Goal: Transaction & Acquisition: Purchase product/service

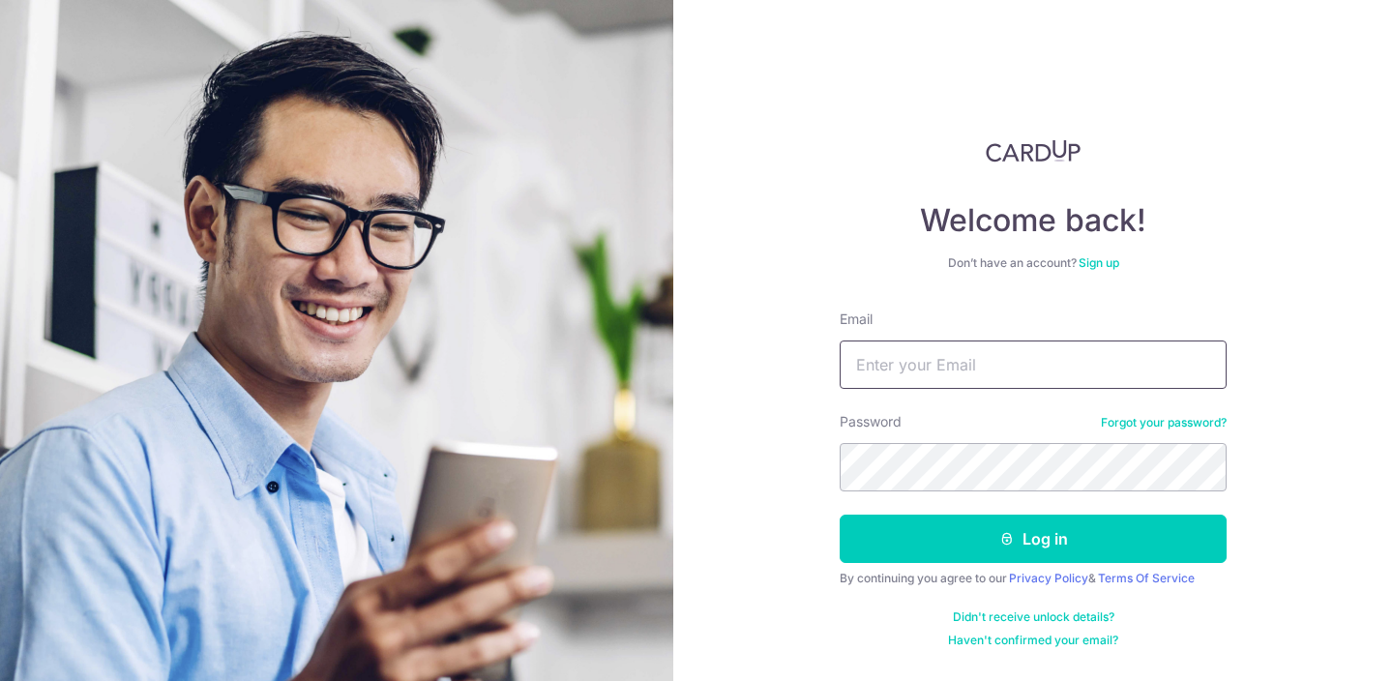
click at [964, 358] on input "Email" at bounding box center [1033, 365] width 387 height 48
type input "alvin.ow068@gmail.com"
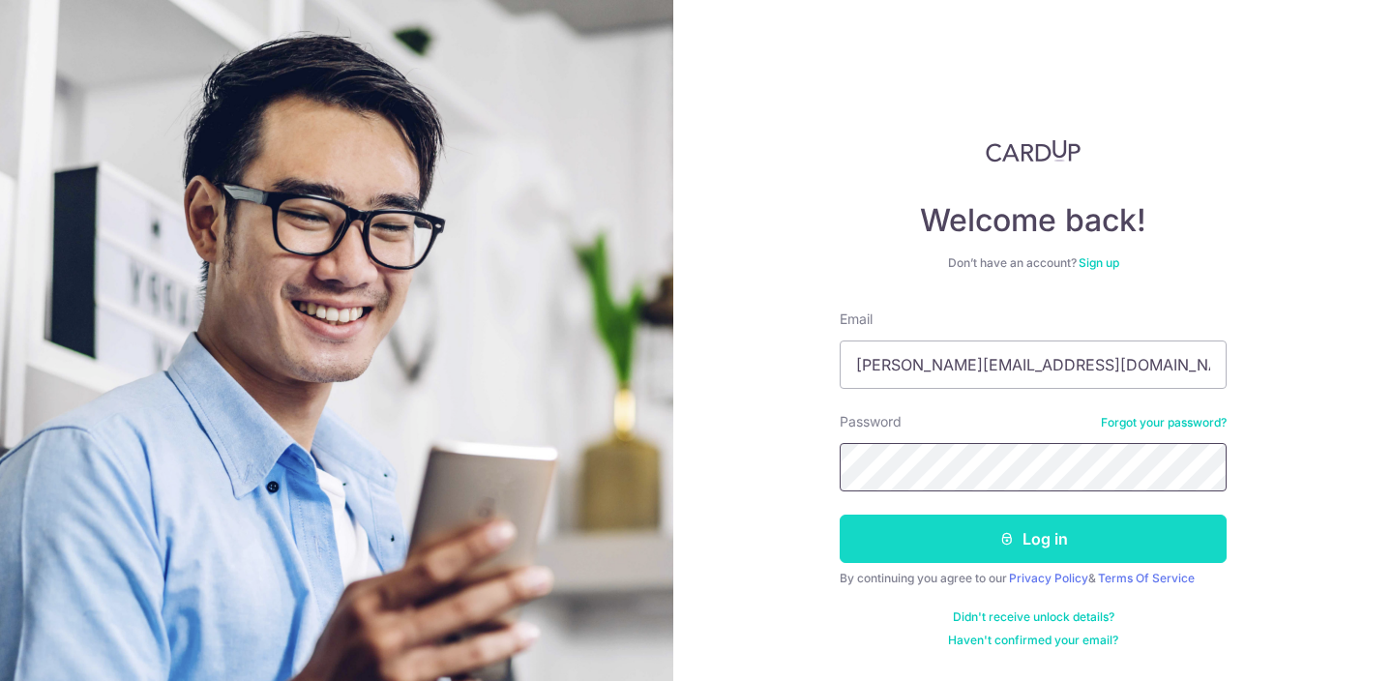
click at [840, 515] on button "Log in" at bounding box center [1033, 539] width 387 height 48
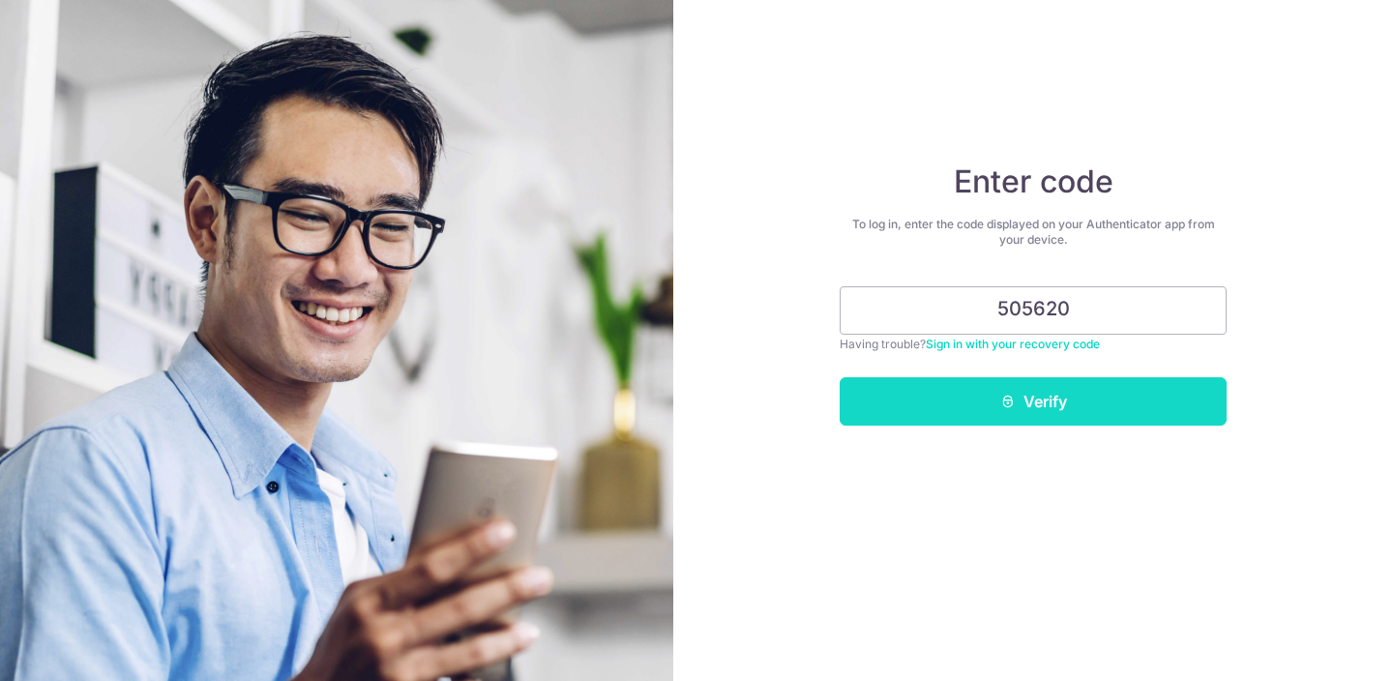
type input "505620"
click at [1070, 392] on button "Verify" at bounding box center [1033, 401] width 387 height 48
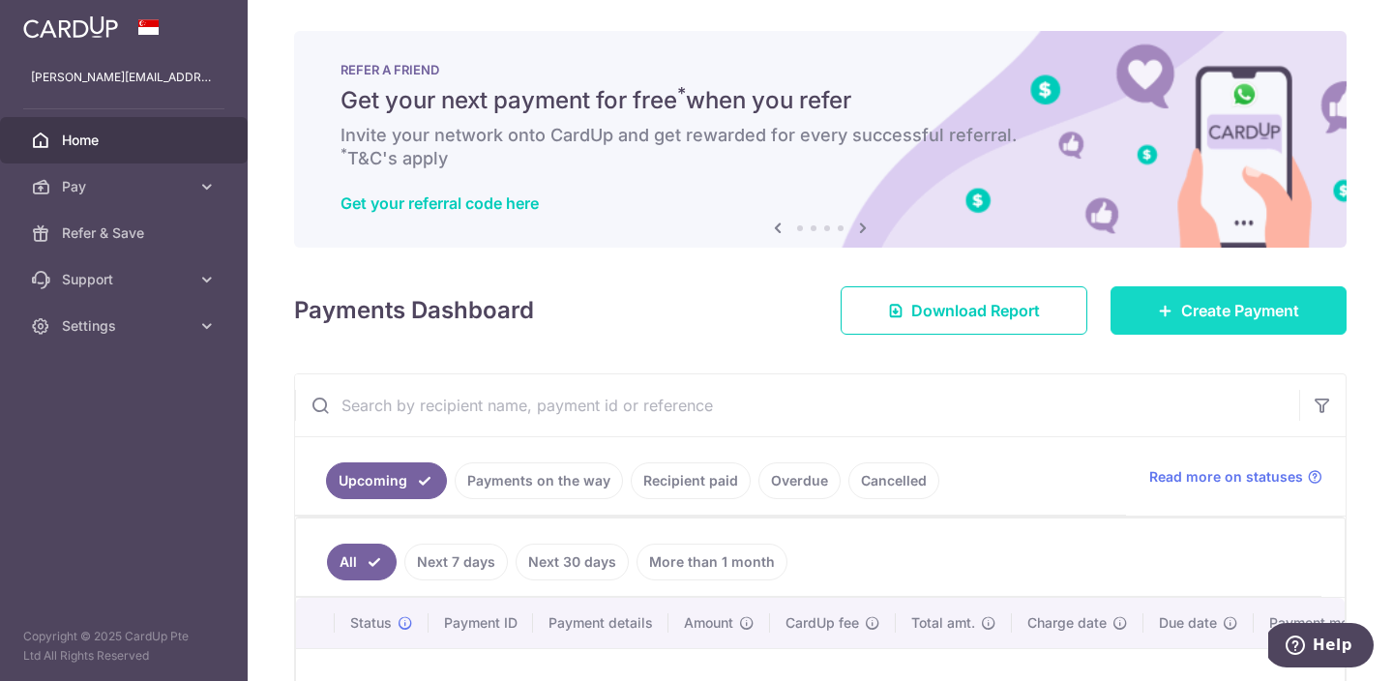
click at [1188, 306] on span "Create Payment" at bounding box center [1241, 310] width 118 height 23
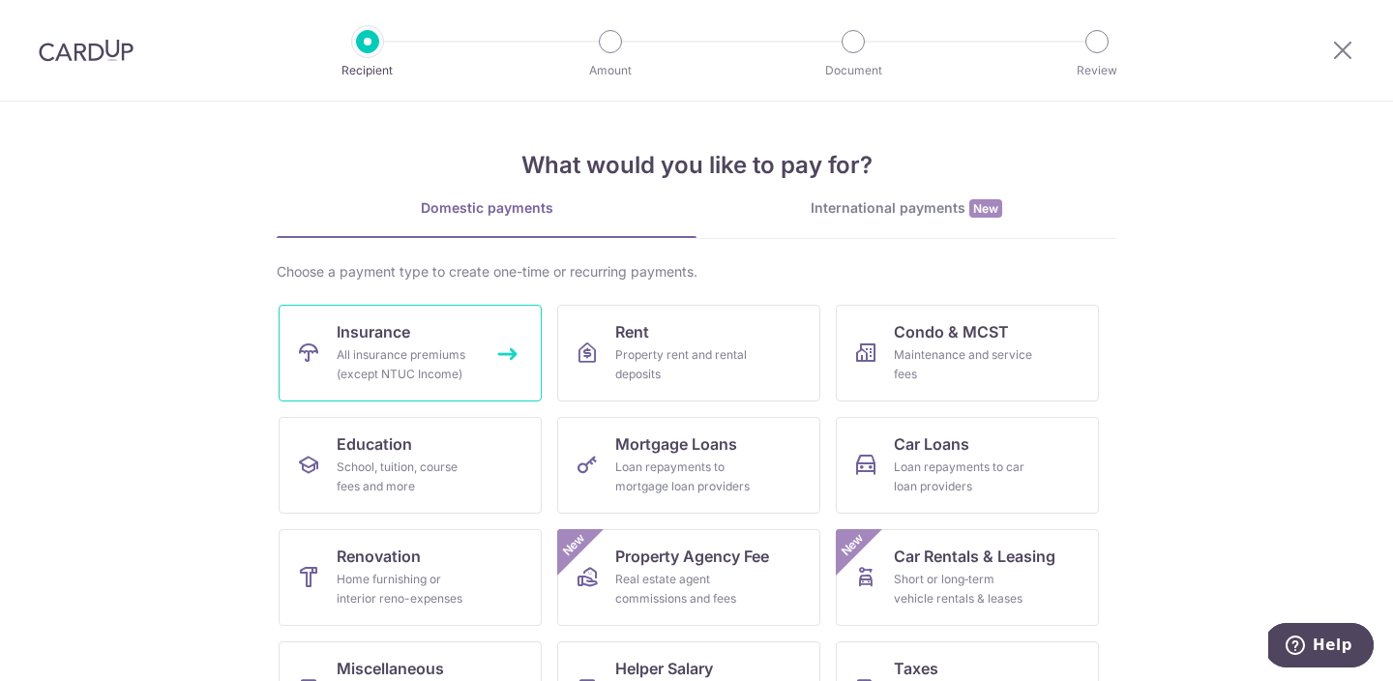
click at [398, 368] on div "All insurance premiums (except NTUC Income)" at bounding box center [406, 364] width 139 height 39
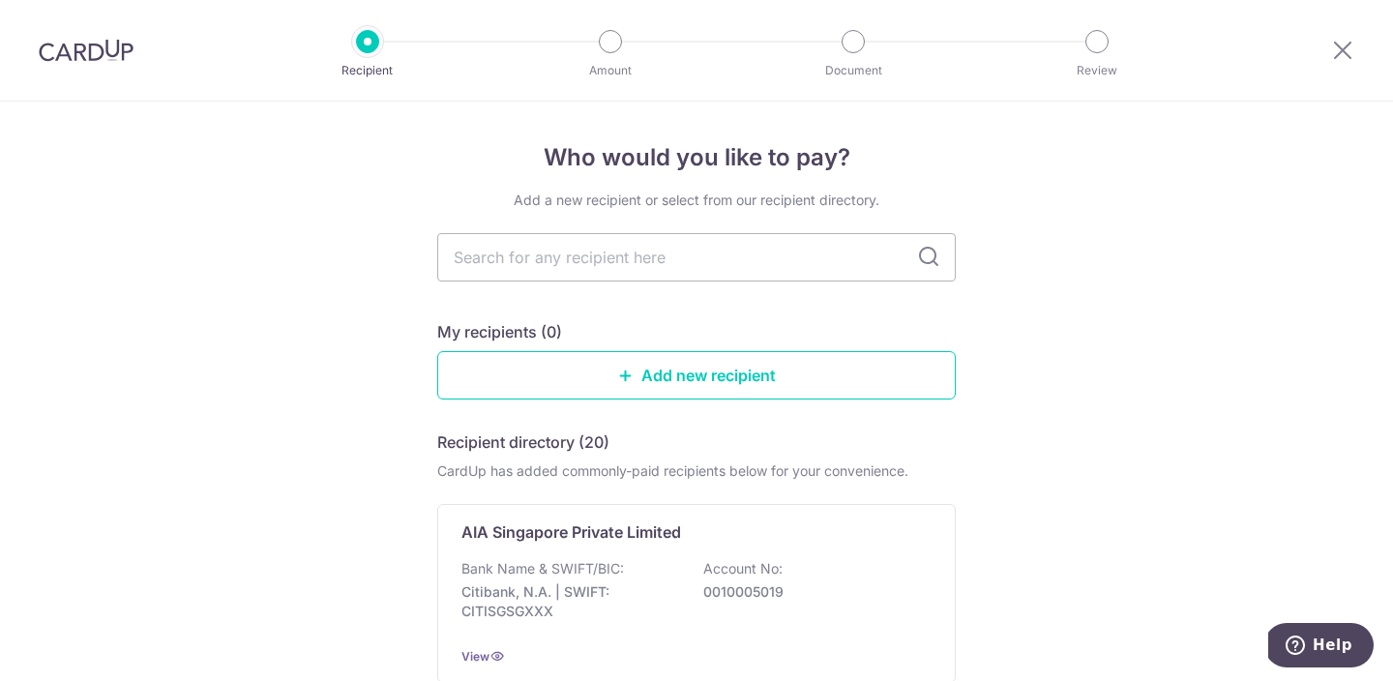
click at [837, 238] on input "text" at bounding box center [696, 257] width 519 height 48
type input "aia"
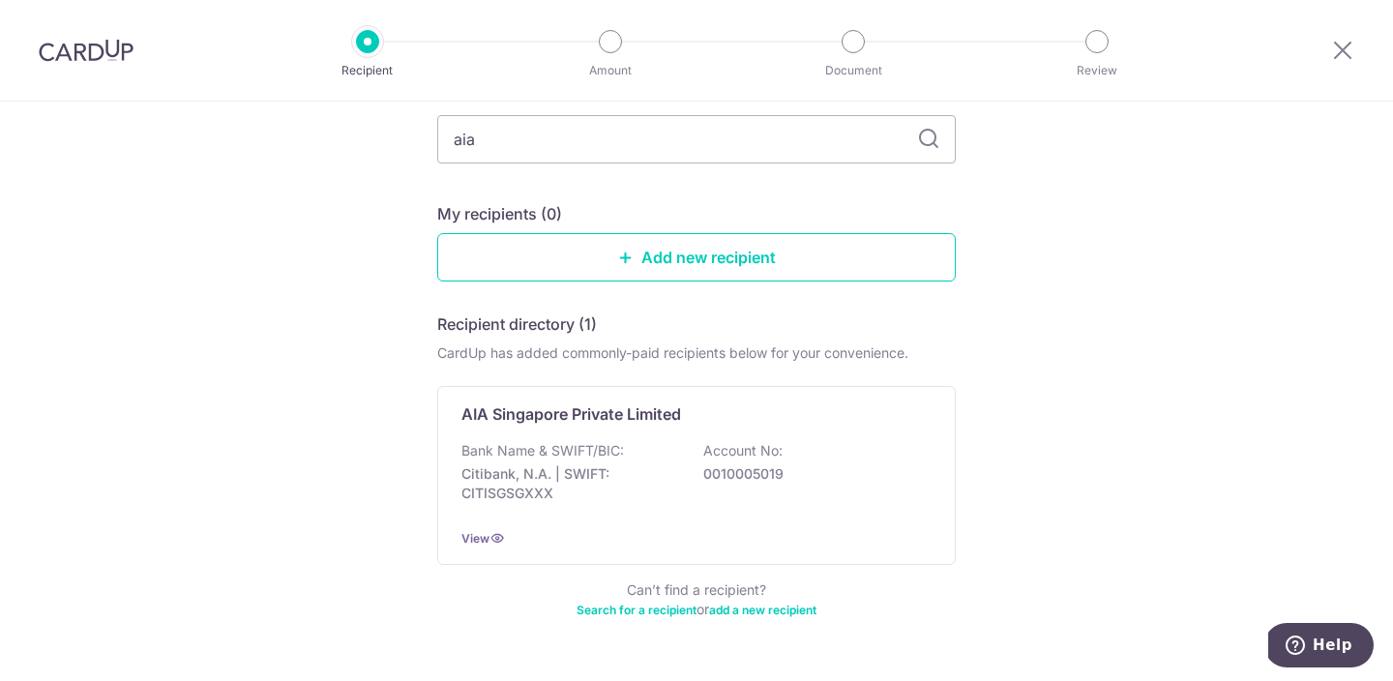
scroll to position [170, 0]
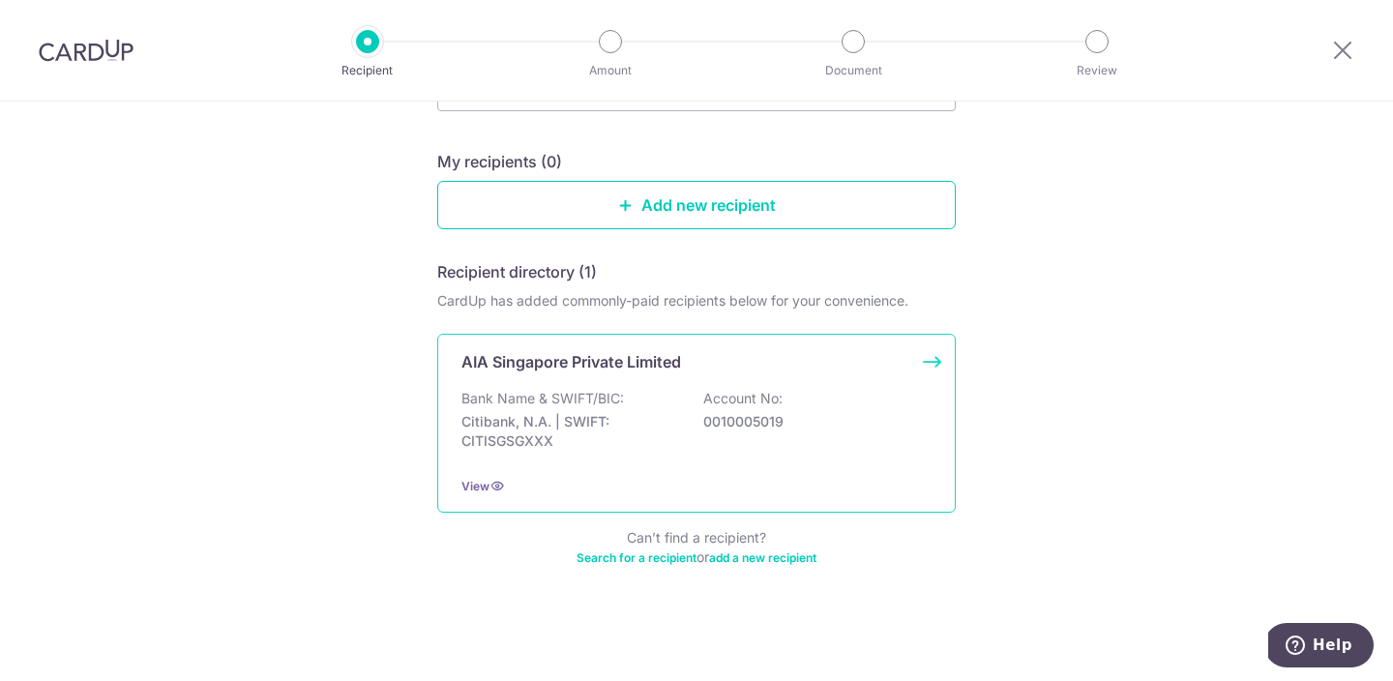
click at [604, 392] on p "Bank Name & SWIFT/BIC:" at bounding box center [543, 398] width 163 height 19
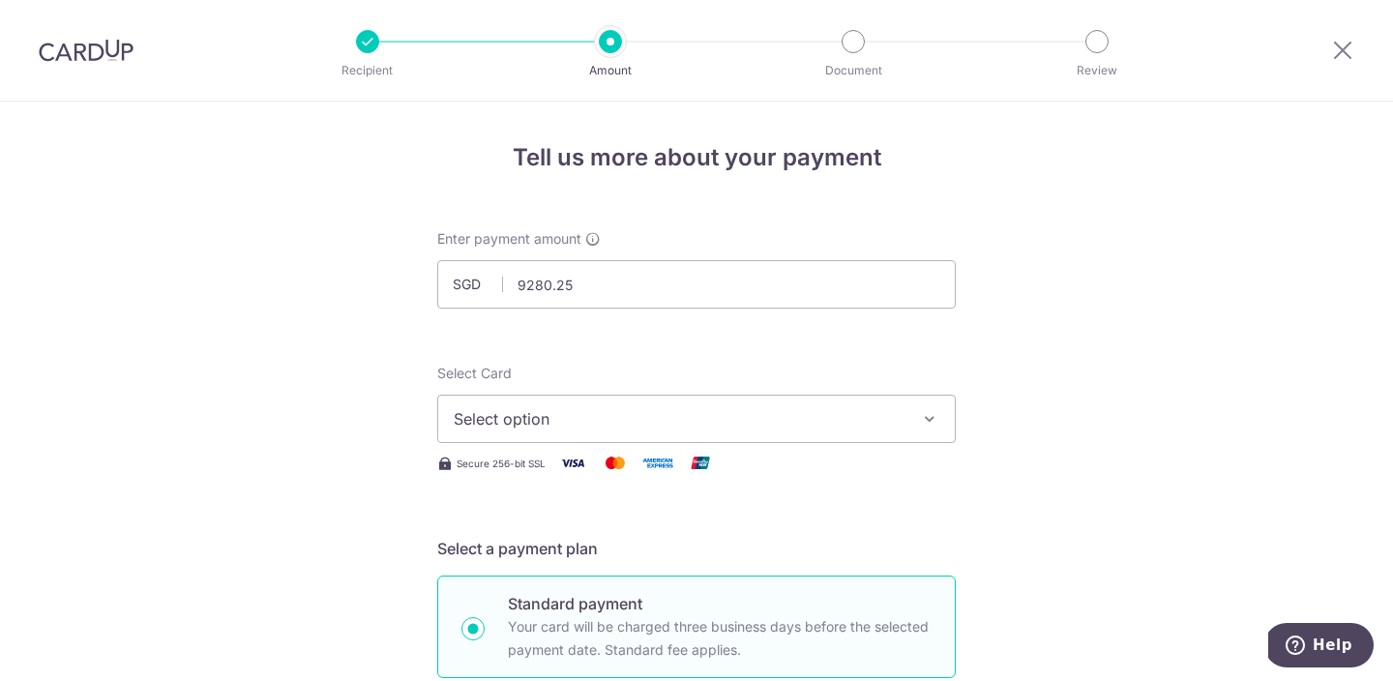
type input "9,280.25"
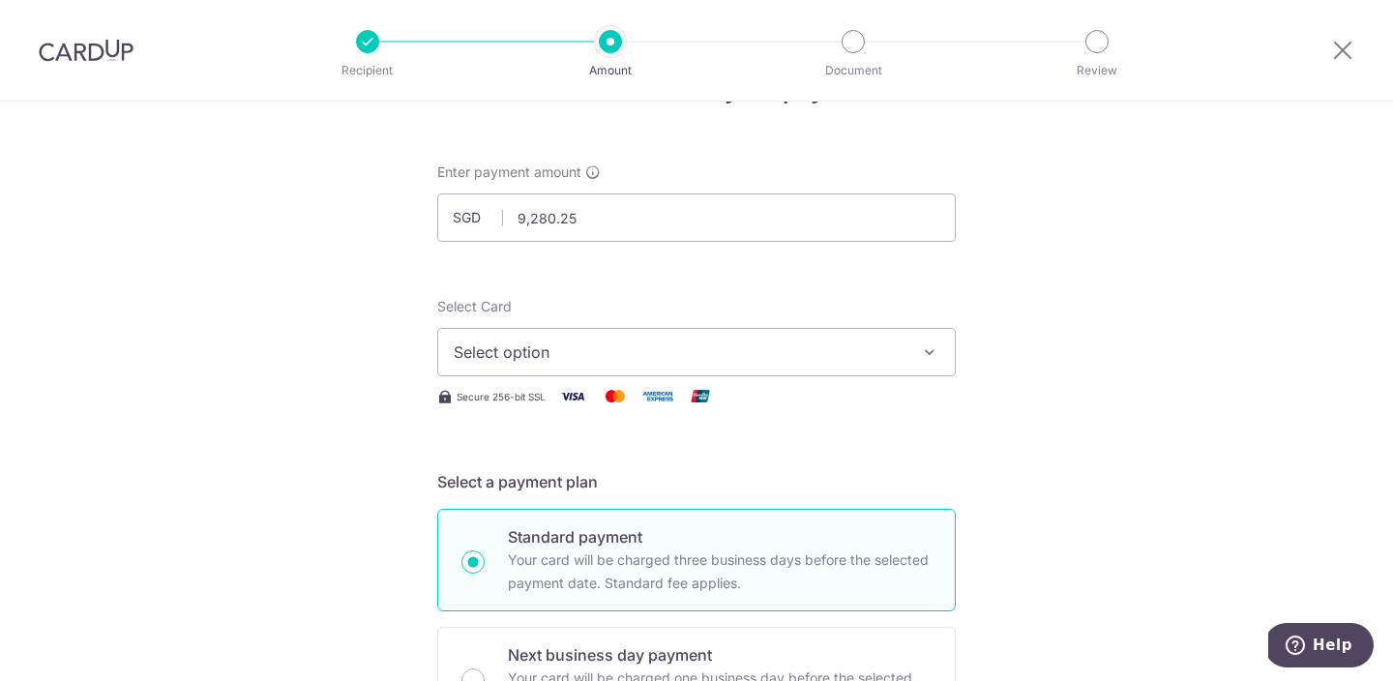
scroll to position [70, 0]
click at [925, 355] on icon "button" at bounding box center [929, 349] width 19 height 19
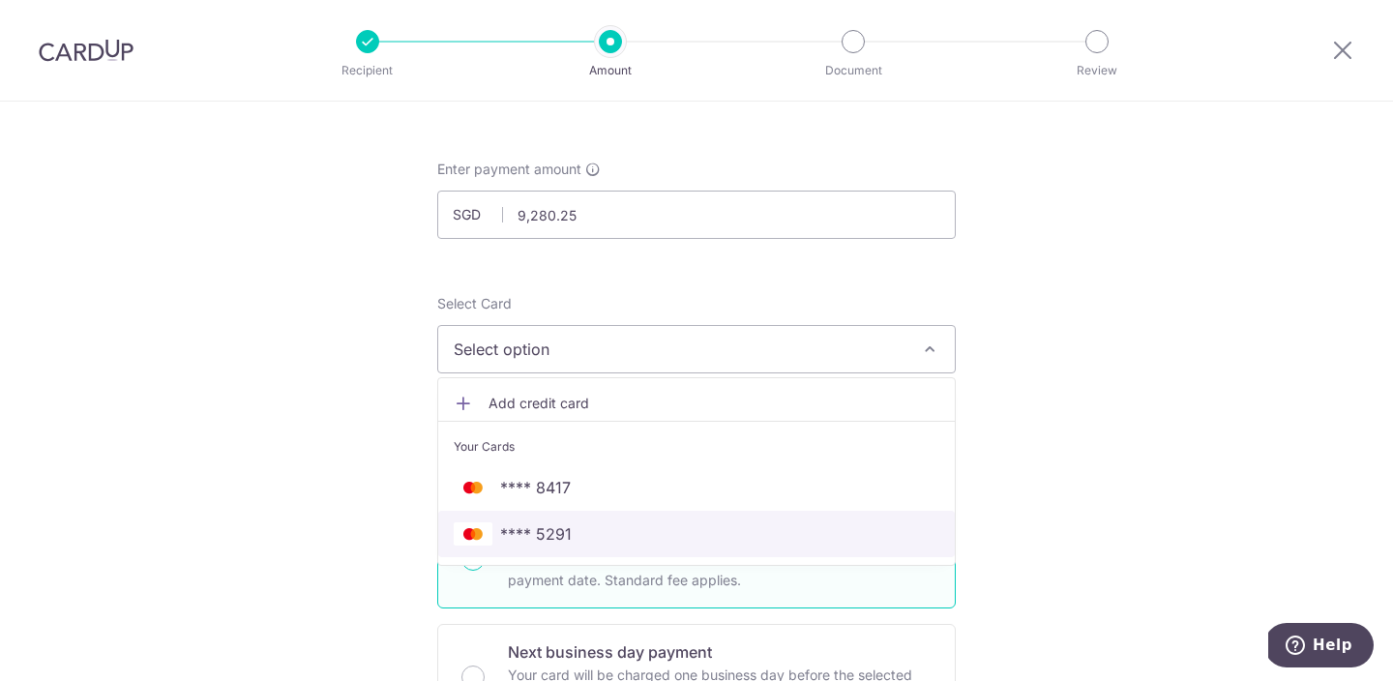
click at [682, 539] on span "**** 5291" at bounding box center [697, 534] width 486 height 23
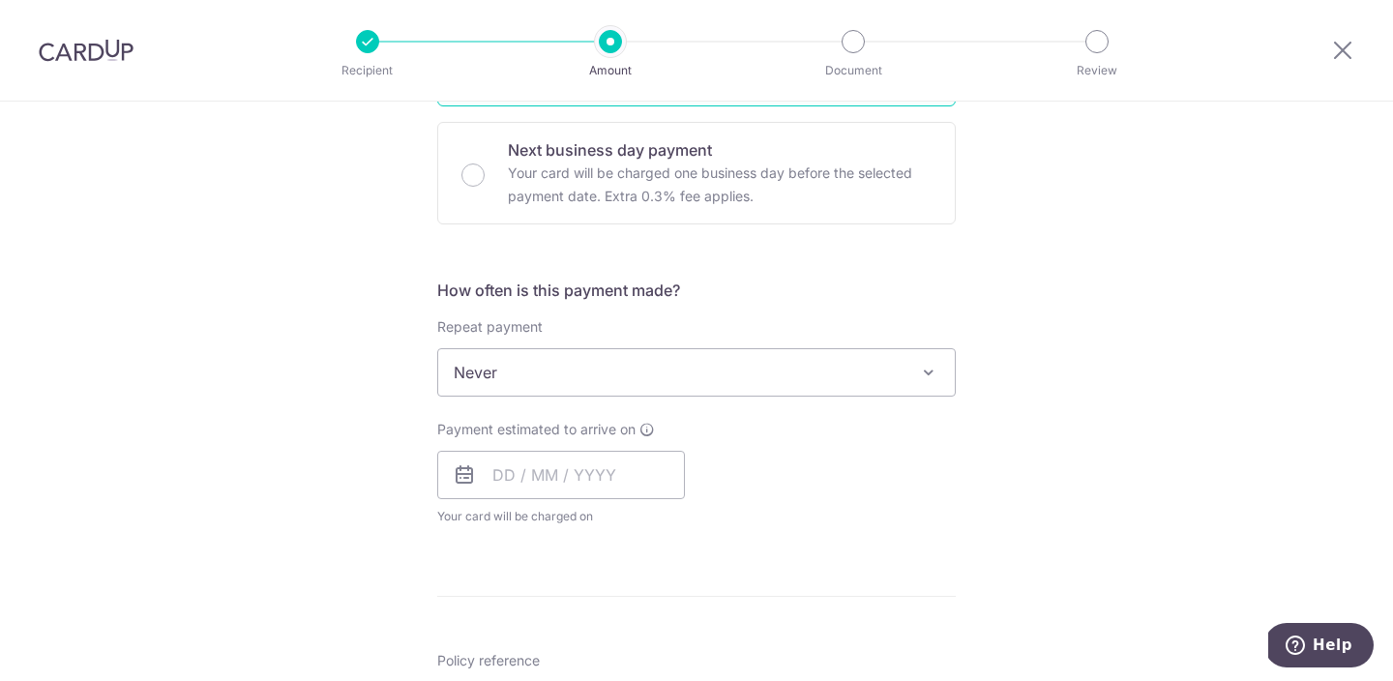
scroll to position [580, 0]
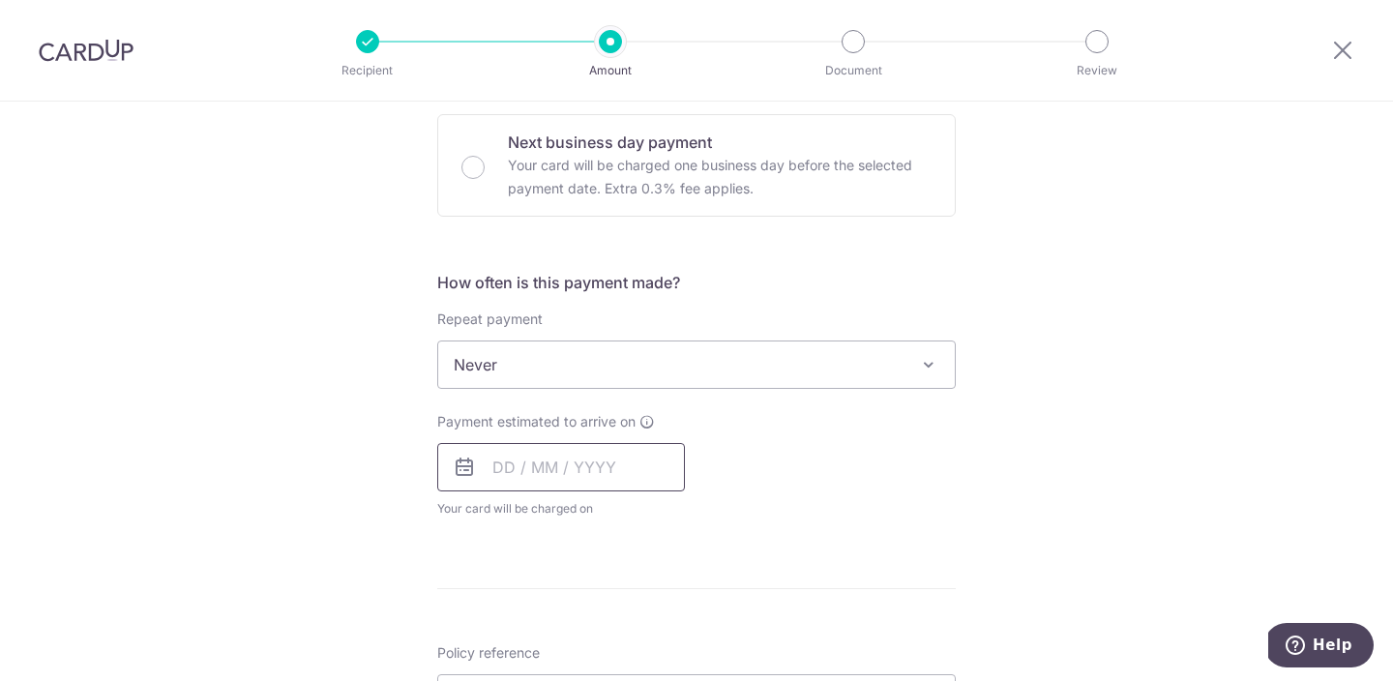
click at [650, 469] on input "text" at bounding box center [561, 467] width 248 height 48
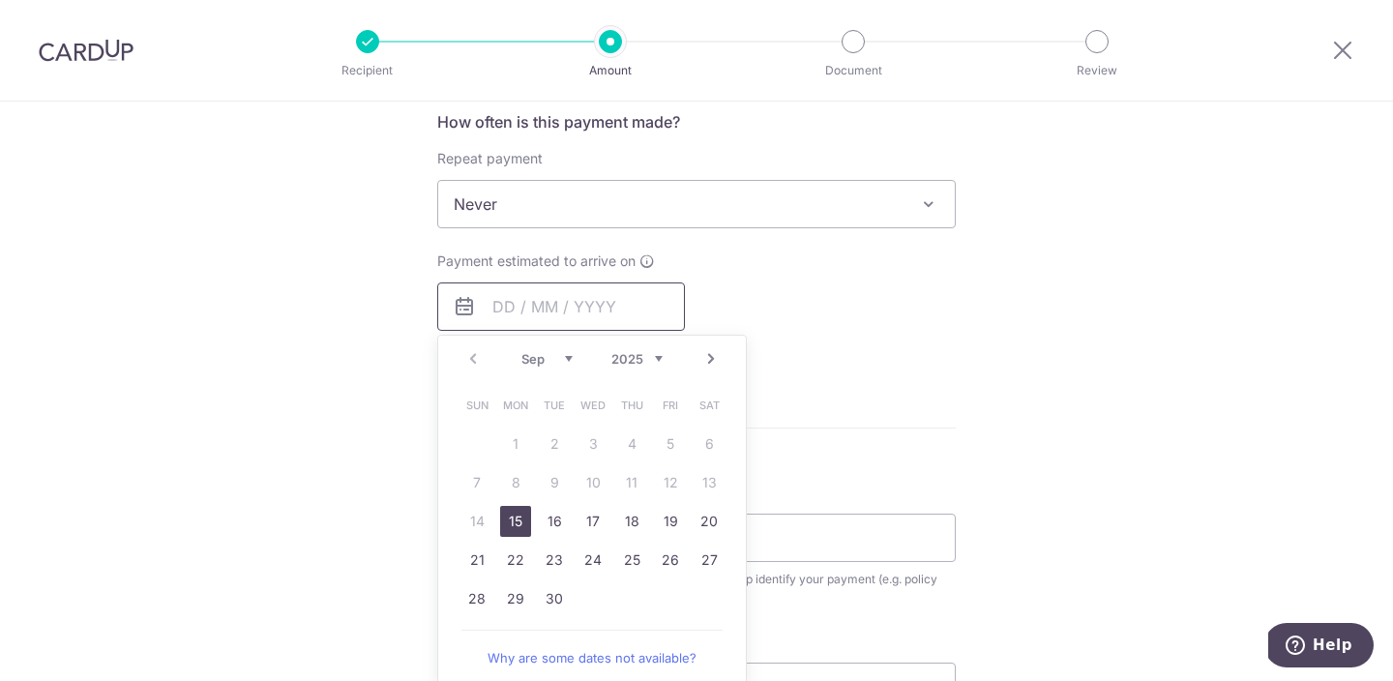
scroll to position [747, 0]
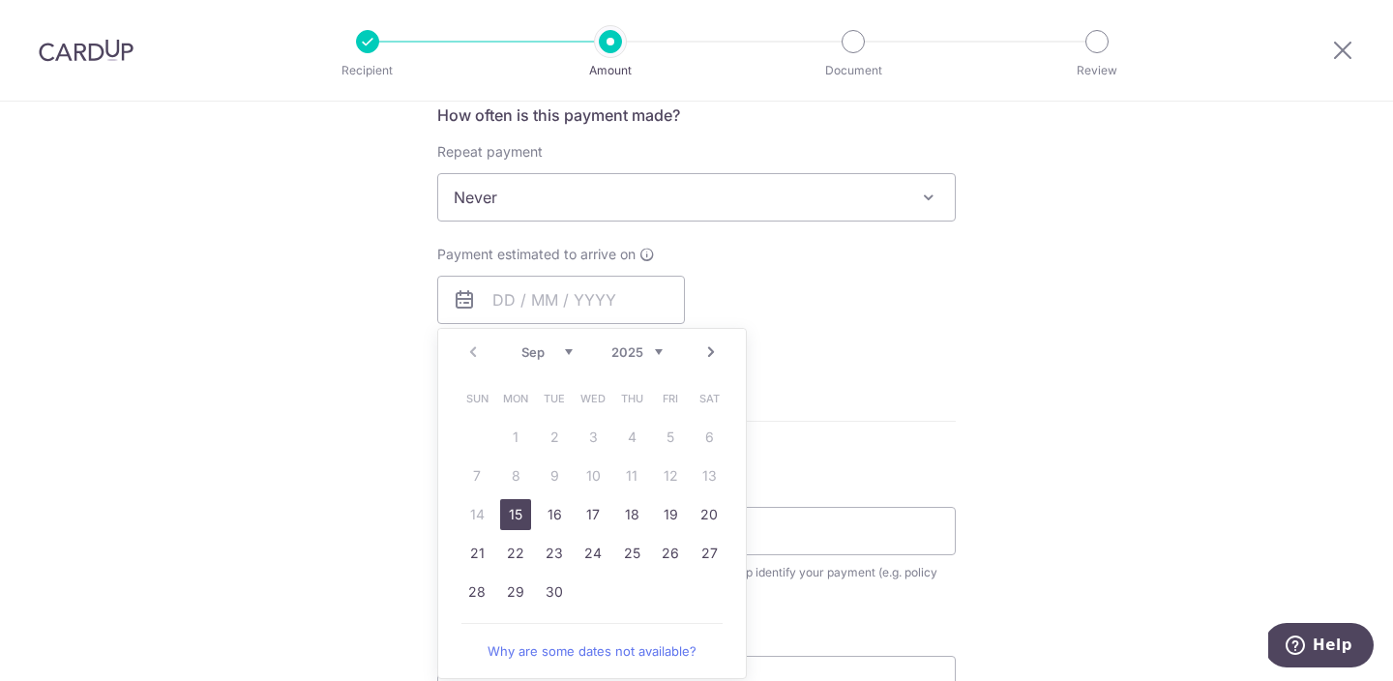
click at [899, 417] on form "Enter payment amount SGD 9,280.25 9280.25 Select Card **** 5291 Add credit card…" at bounding box center [696, 248] width 519 height 1532
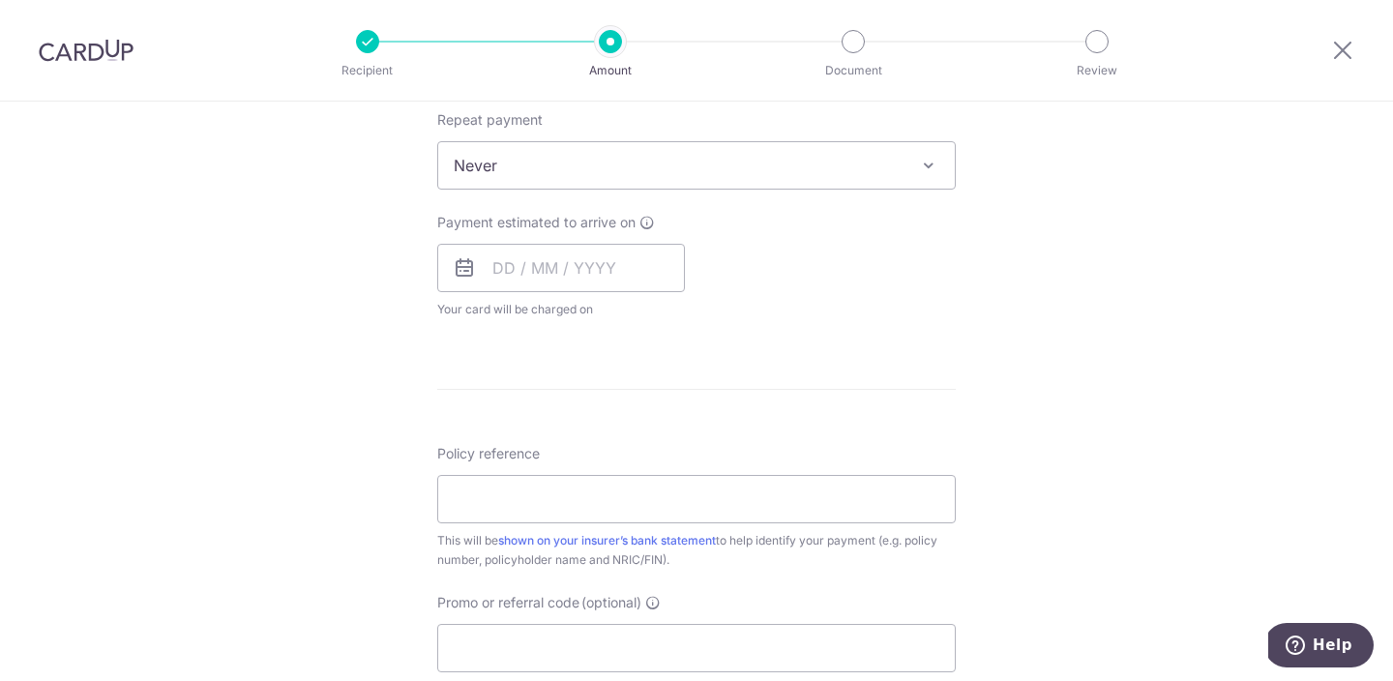
scroll to position [794, 0]
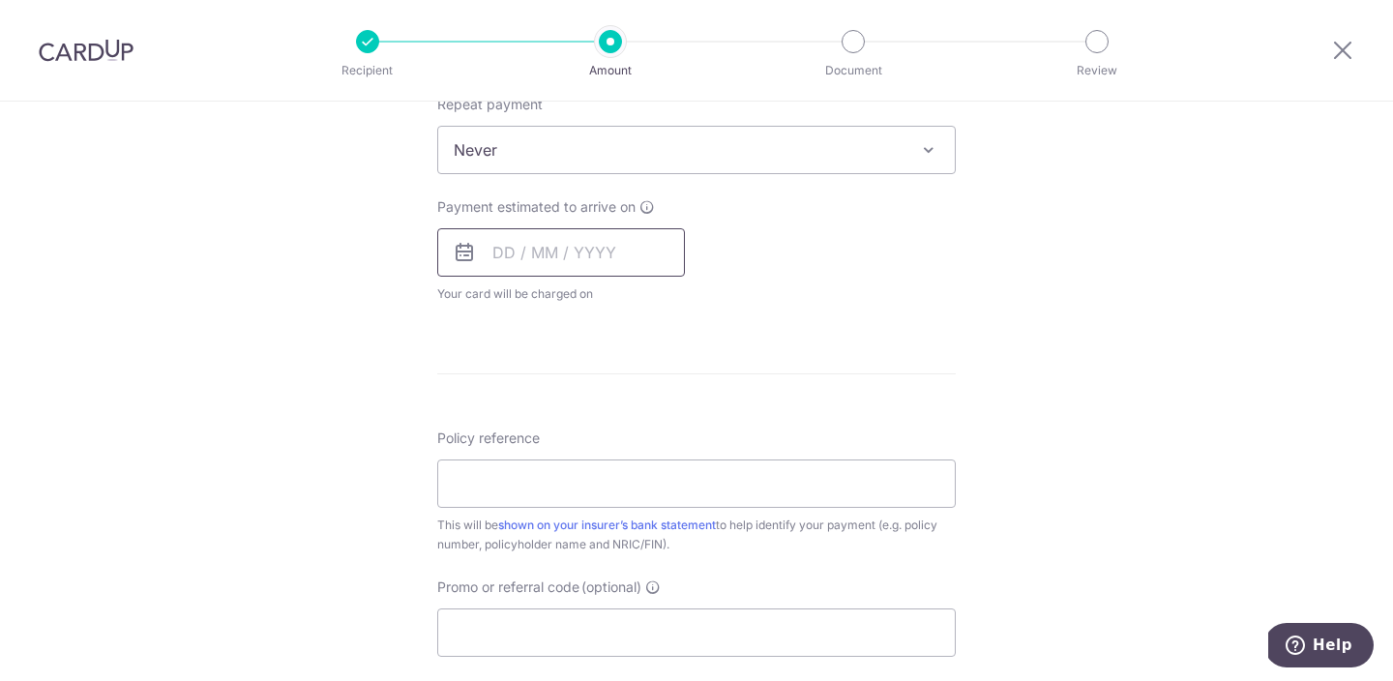
click at [632, 259] on input "text" at bounding box center [561, 252] width 248 height 48
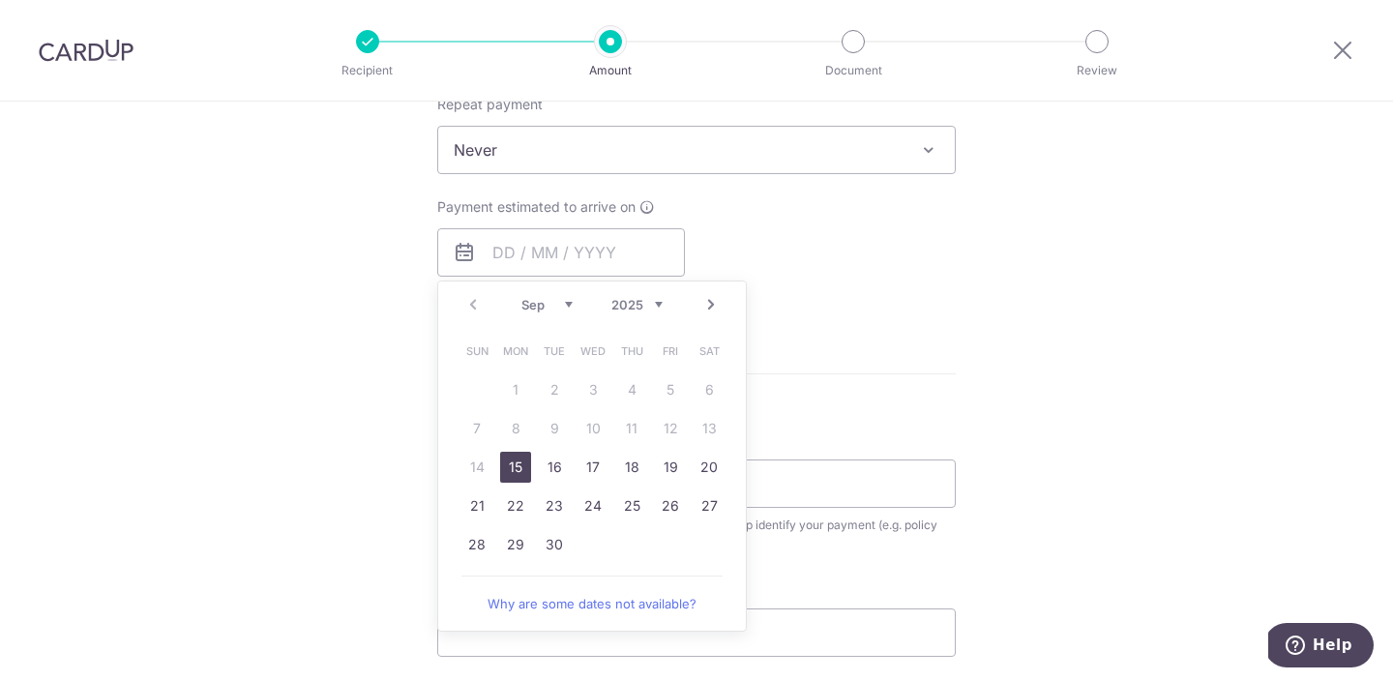
click at [520, 471] on link "15" at bounding box center [515, 467] width 31 height 31
type input "15/09/2025"
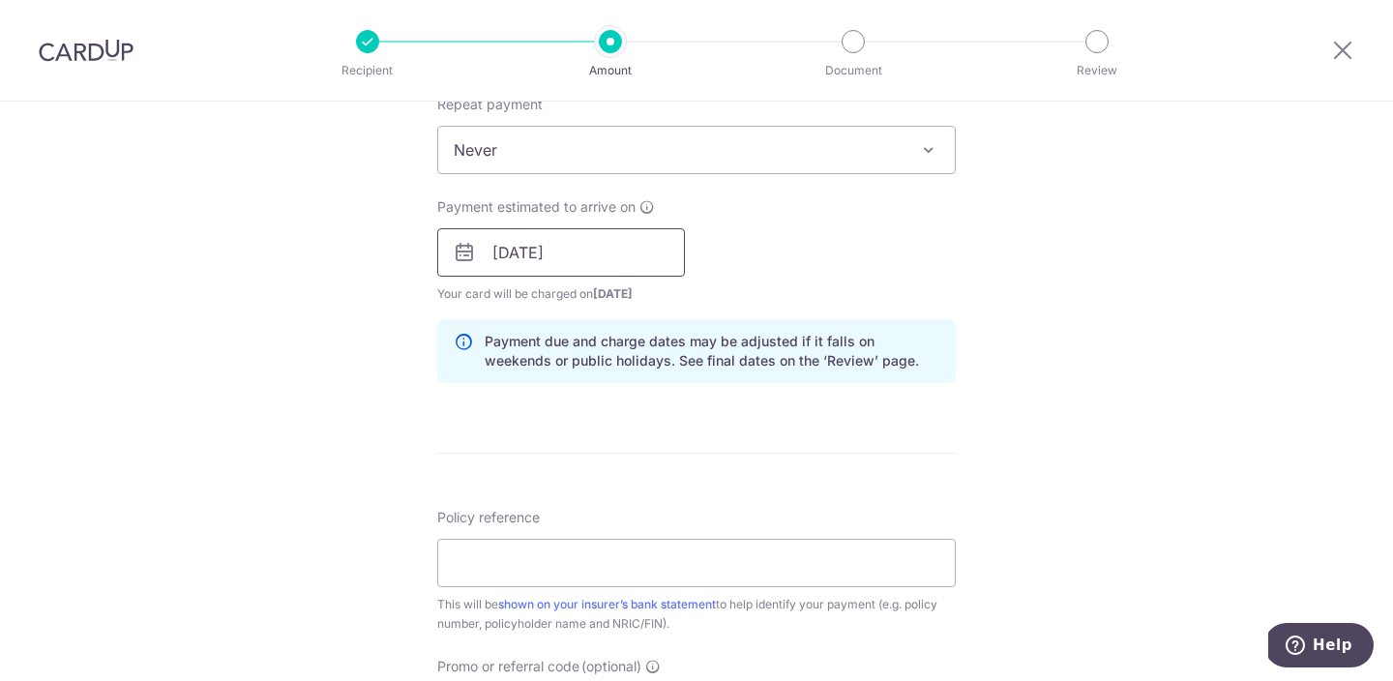
click at [616, 264] on input "15/09/2025" at bounding box center [561, 252] width 248 height 48
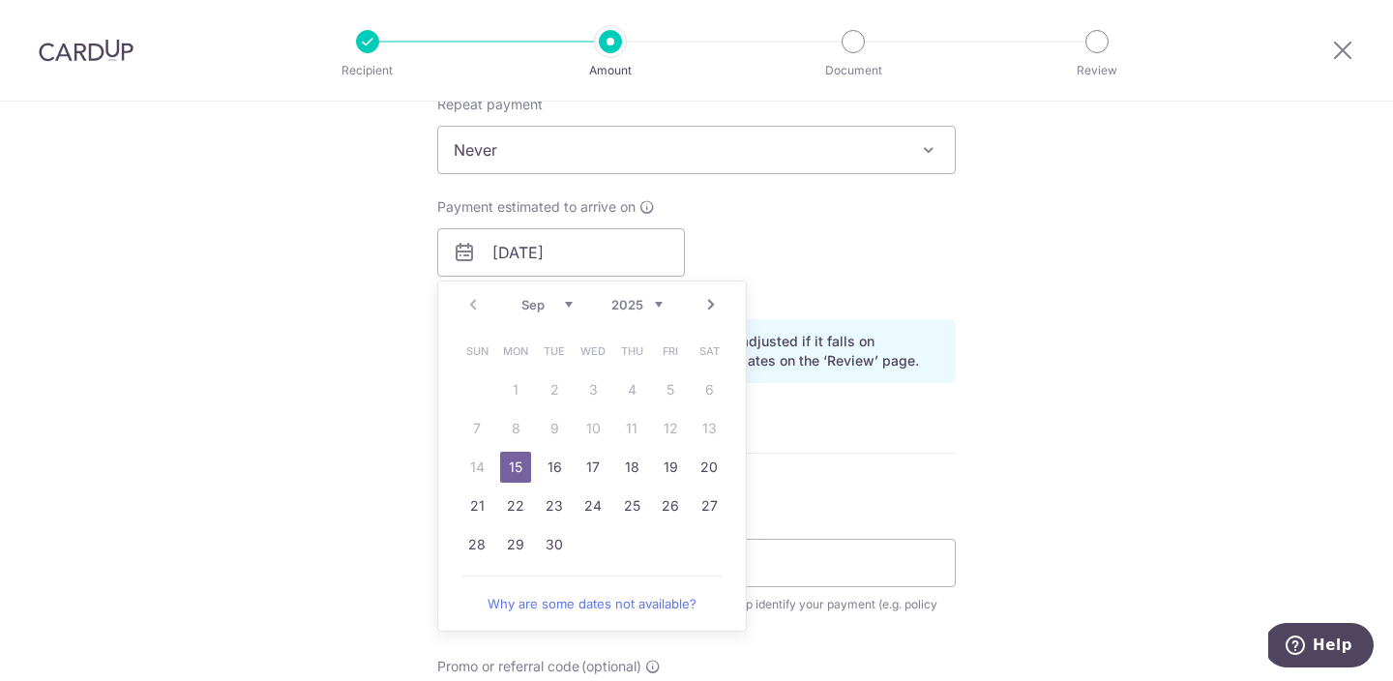
click at [995, 257] on div "Tell us more about your payment Enter payment amount SGD 9,280.25 9280.25 Selec…" at bounding box center [696, 222] width 1393 height 1830
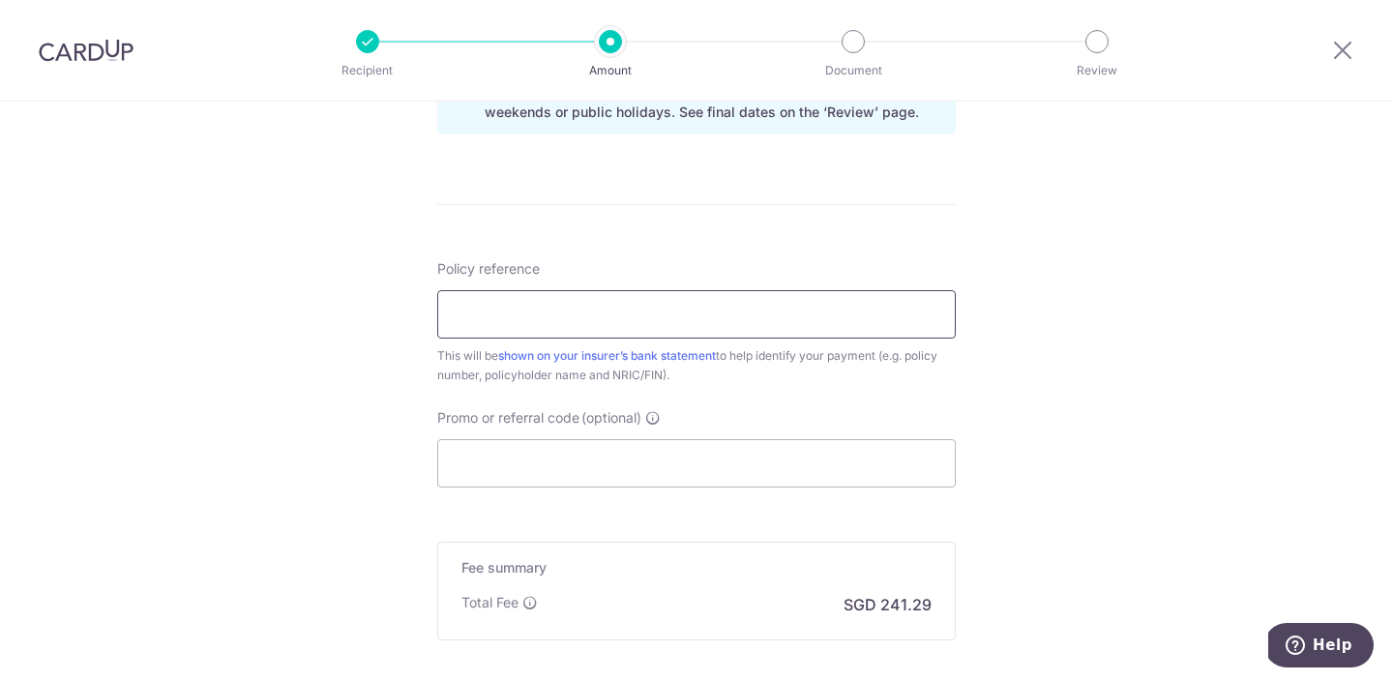
scroll to position [1047, 0]
click at [859, 315] on input "Policy reference" at bounding box center [696, 310] width 519 height 48
type input "L533838448"
click at [772, 469] on input "Promo or referral code (optional)" at bounding box center [696, 459] width 519 height 48
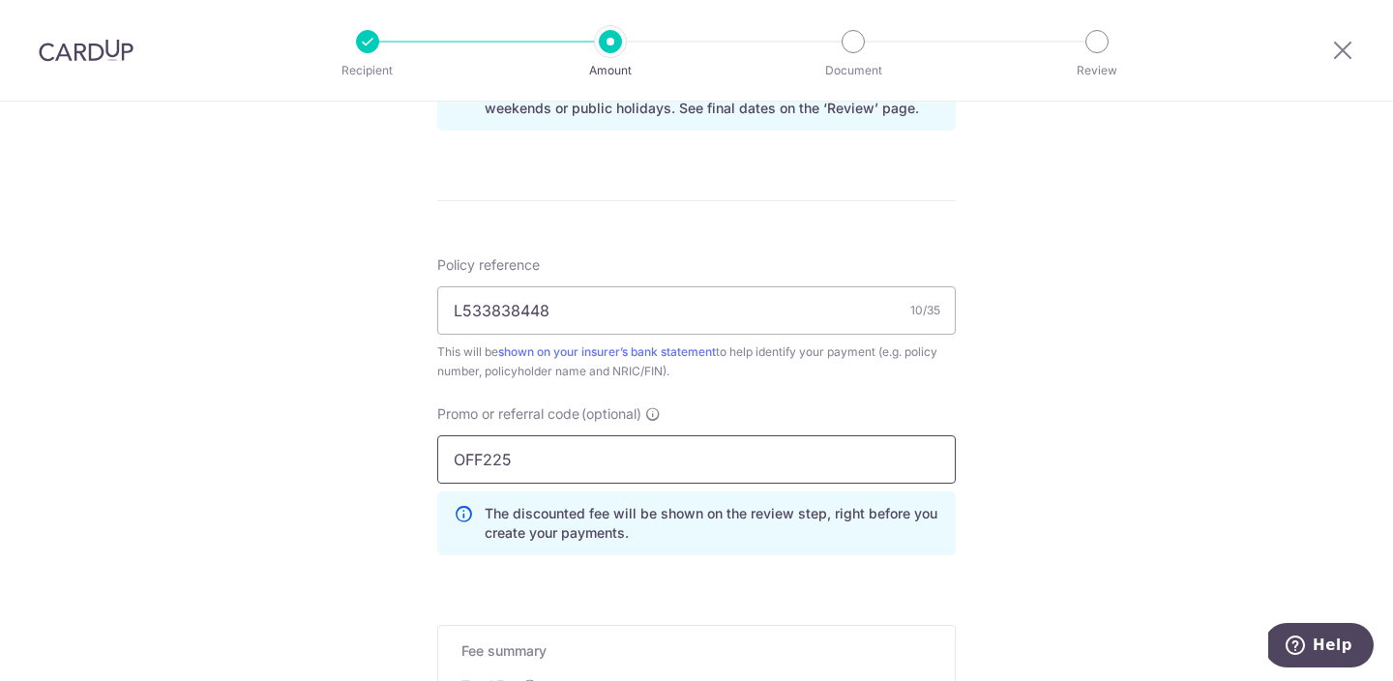
type input "OFF225"
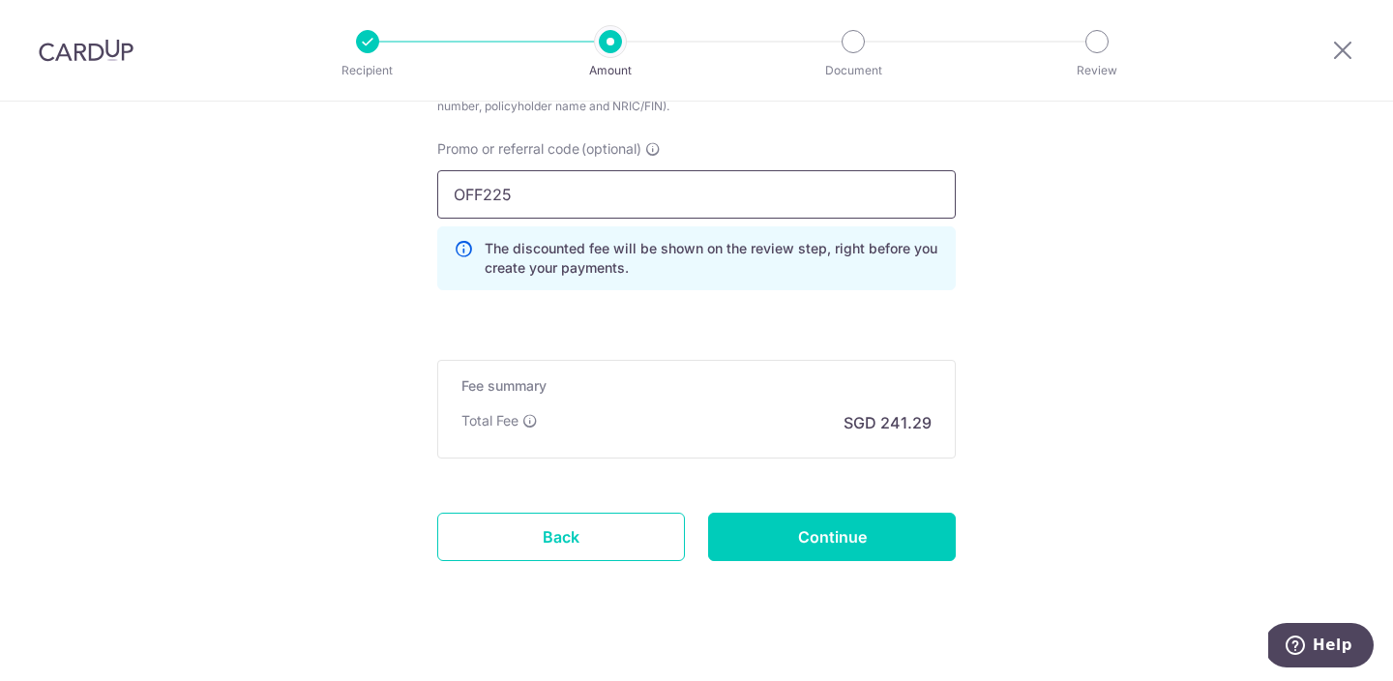
scroll to position [1337, 0]
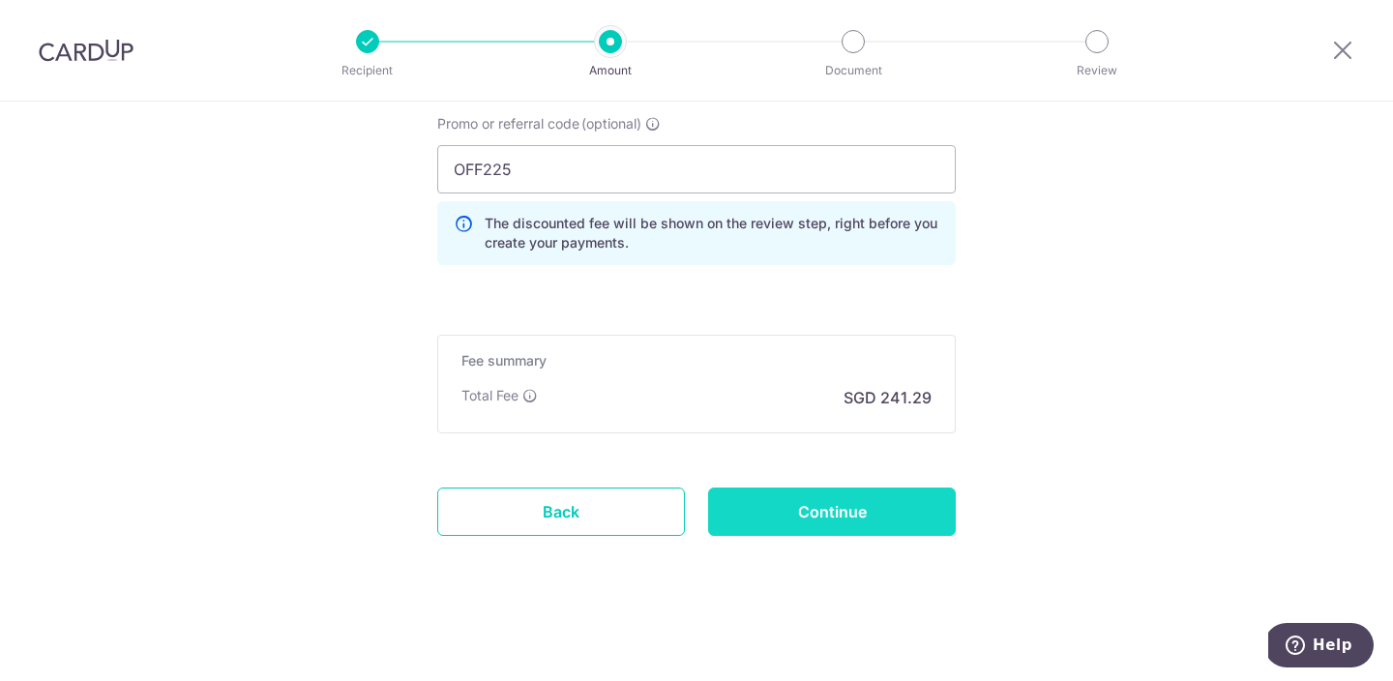
click at [814, 505] on input "Continue" at bounding box center [832, 512] width 248 height 48
type input "Create Schedule"
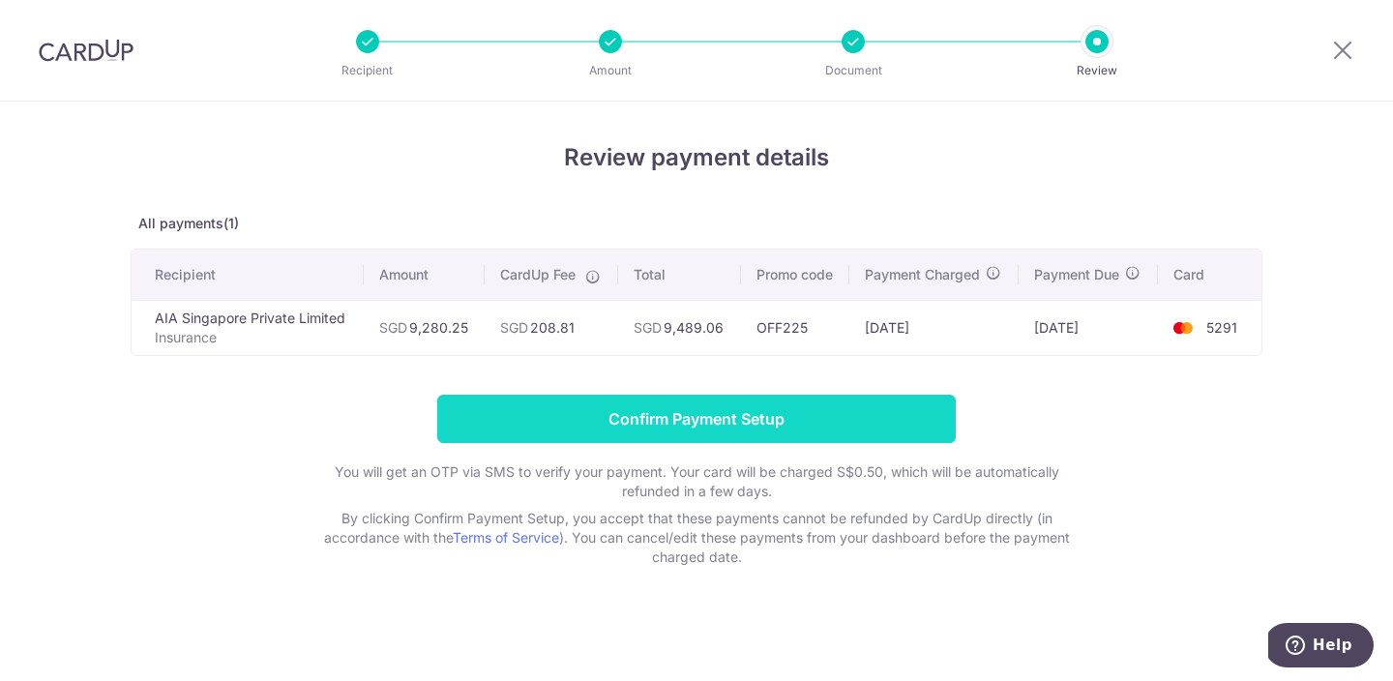
click at [738, 412] on input "Confirm Payment Setup" at bounding box center [696, 419] width 519 height 48
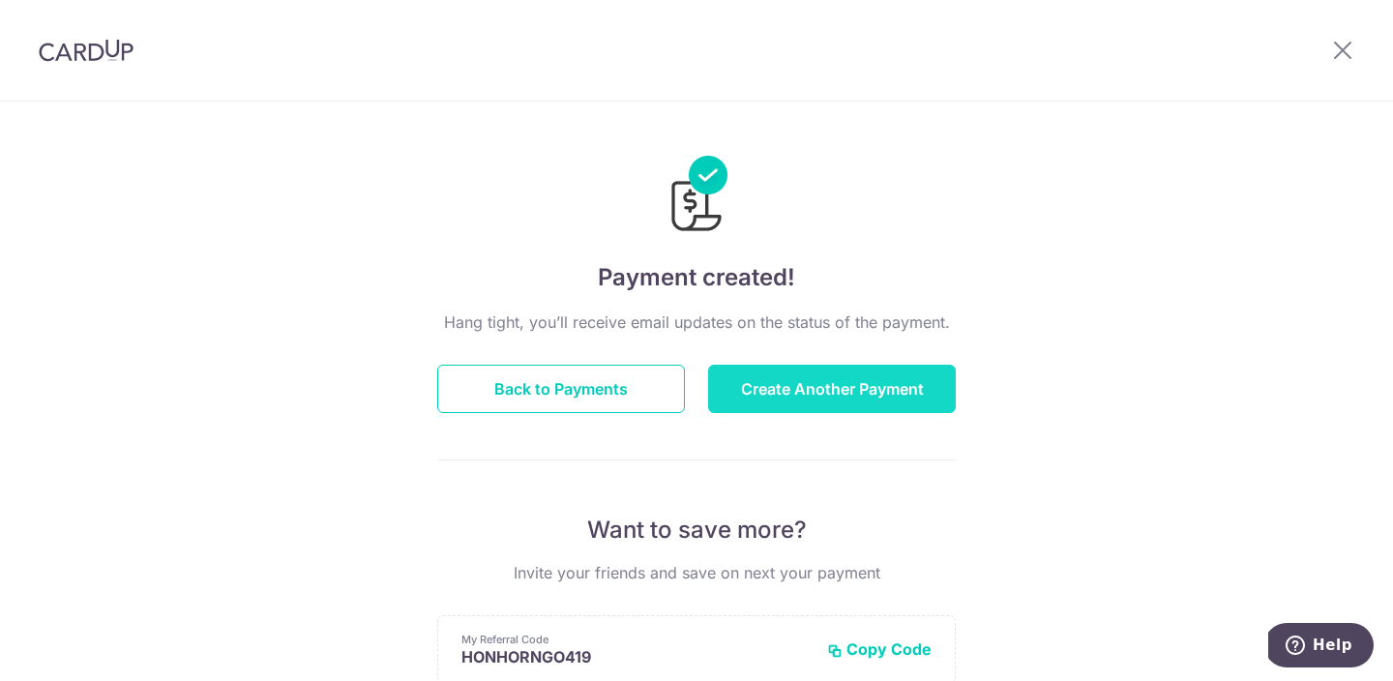
click at [797, 392] on button "Create Another Payment" at bounding box center [832, 389] width 248 height 48
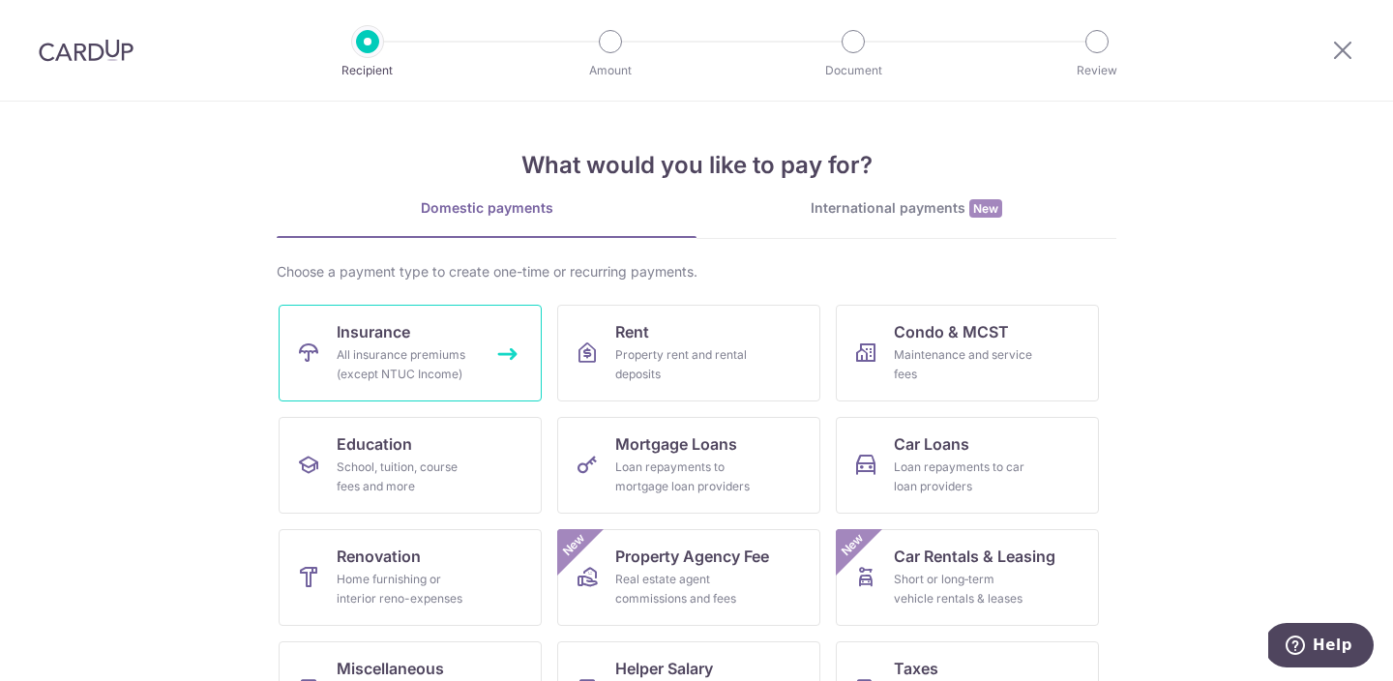
click at [423, 363] on div "All insurance premiums (except NTUC Income)" at bounding box center [406, 364] width 139 height 39
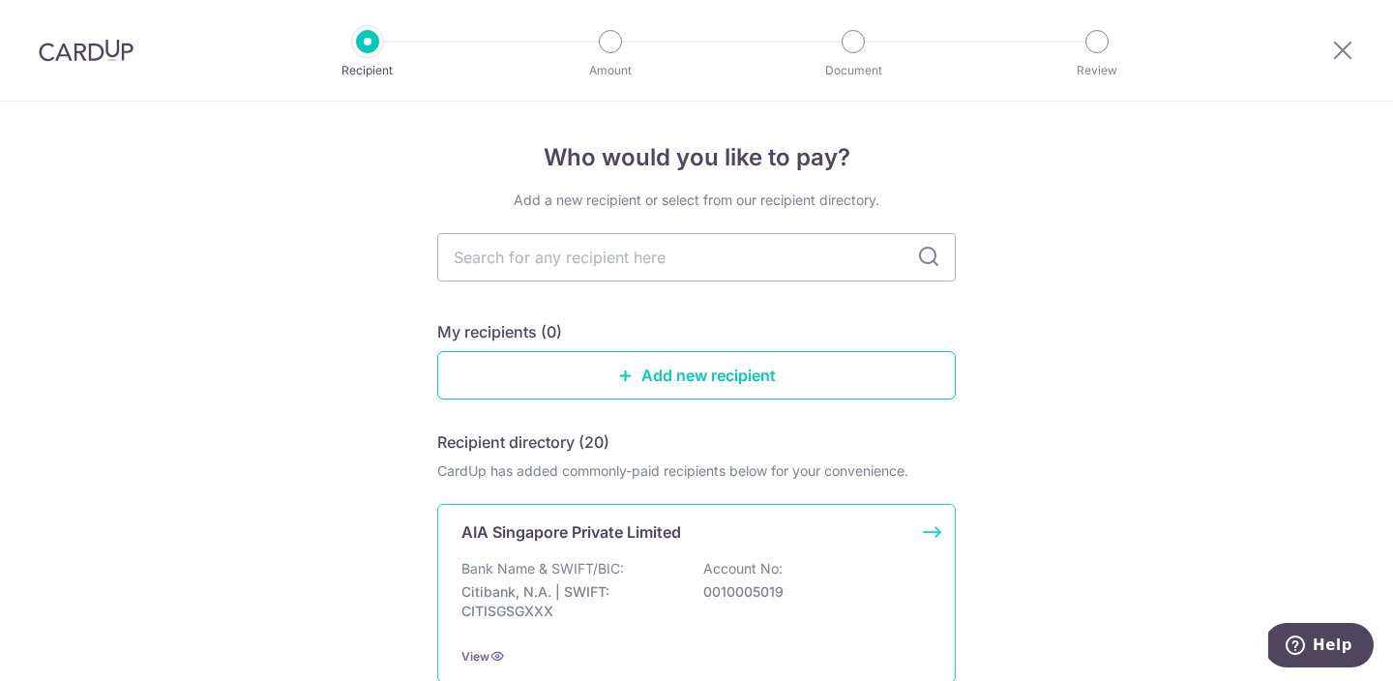
click at [643, 552] on div "AIA Singapore Private Limited Bank Name & SWIFT/BIC: Citibank, N.A. | SWIFT: CI…" at bounding box center [696, 593] width 519 height 179
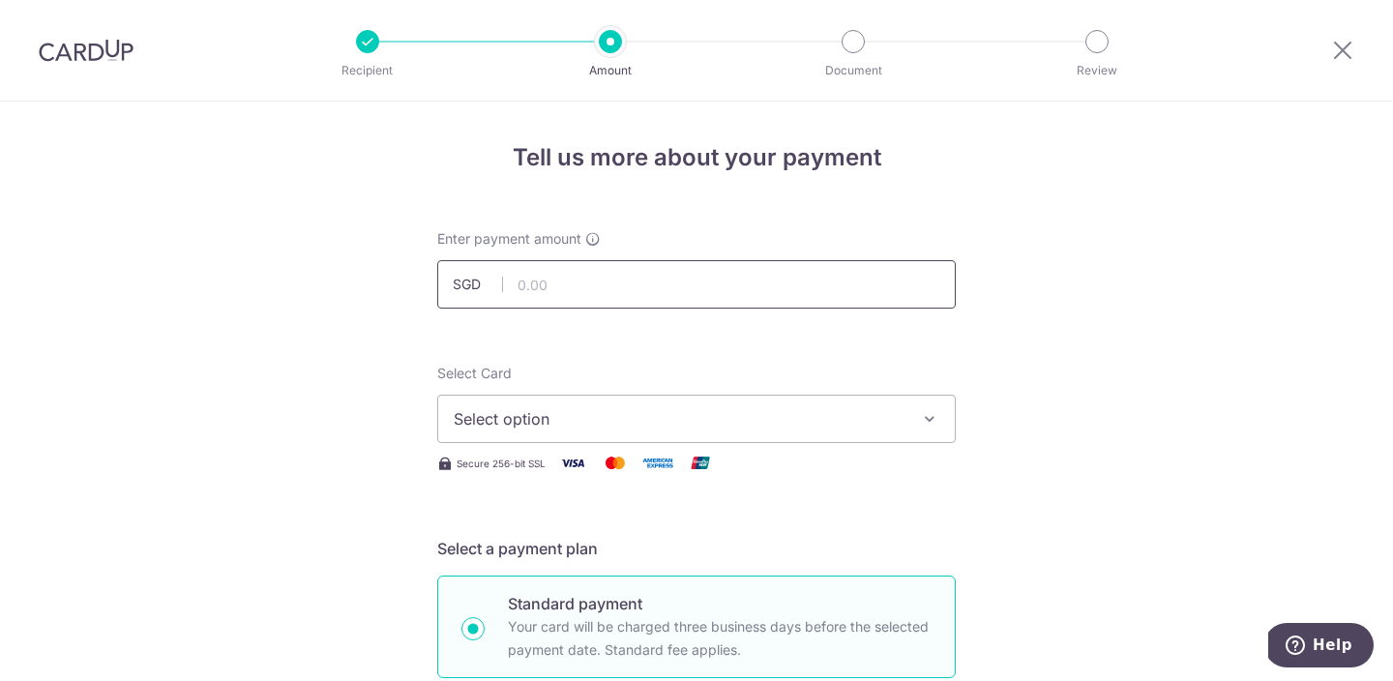
click at [646, 288] on input "text" at bounding box center [696, 284] width 519 height 48
type input "1,100.50"
click at [736, 419] on span "Select option" at bounding box center [679, 418] width 451 height 23
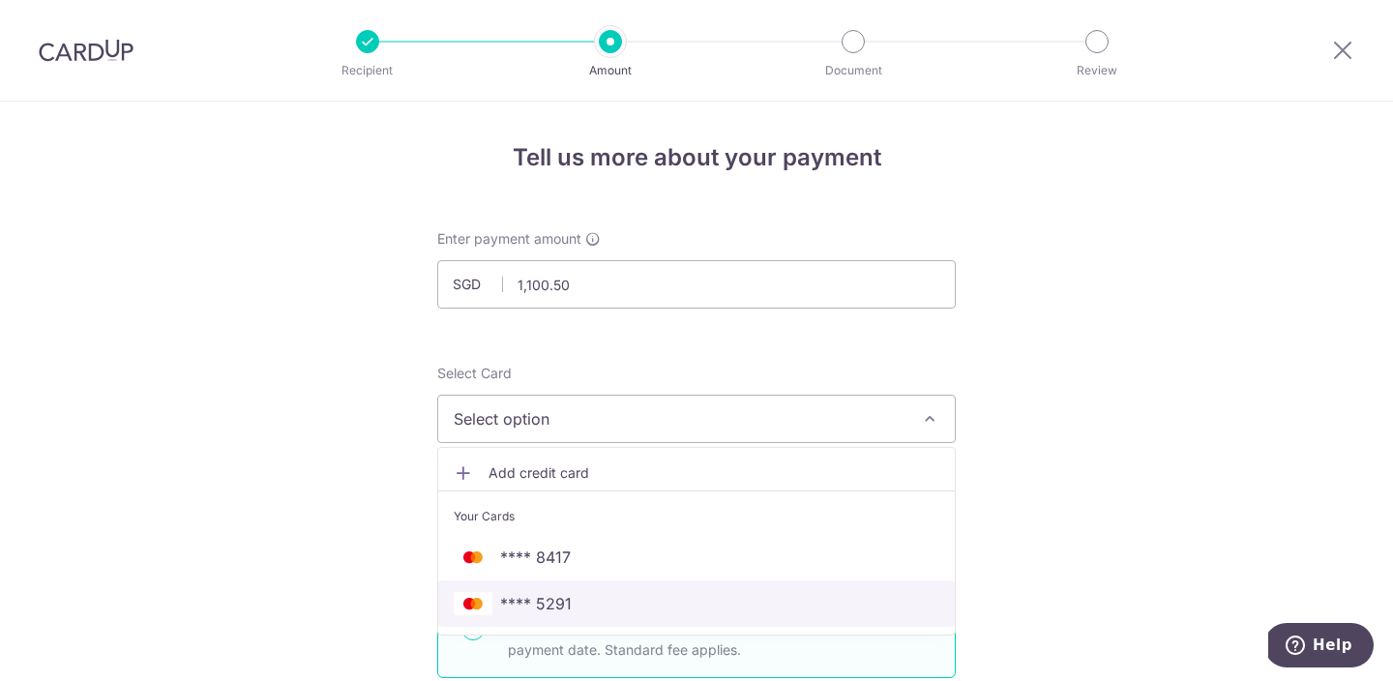
click at [608, 605] on span "**** 5291" at bounding box center [697, 603] width 486 height 23
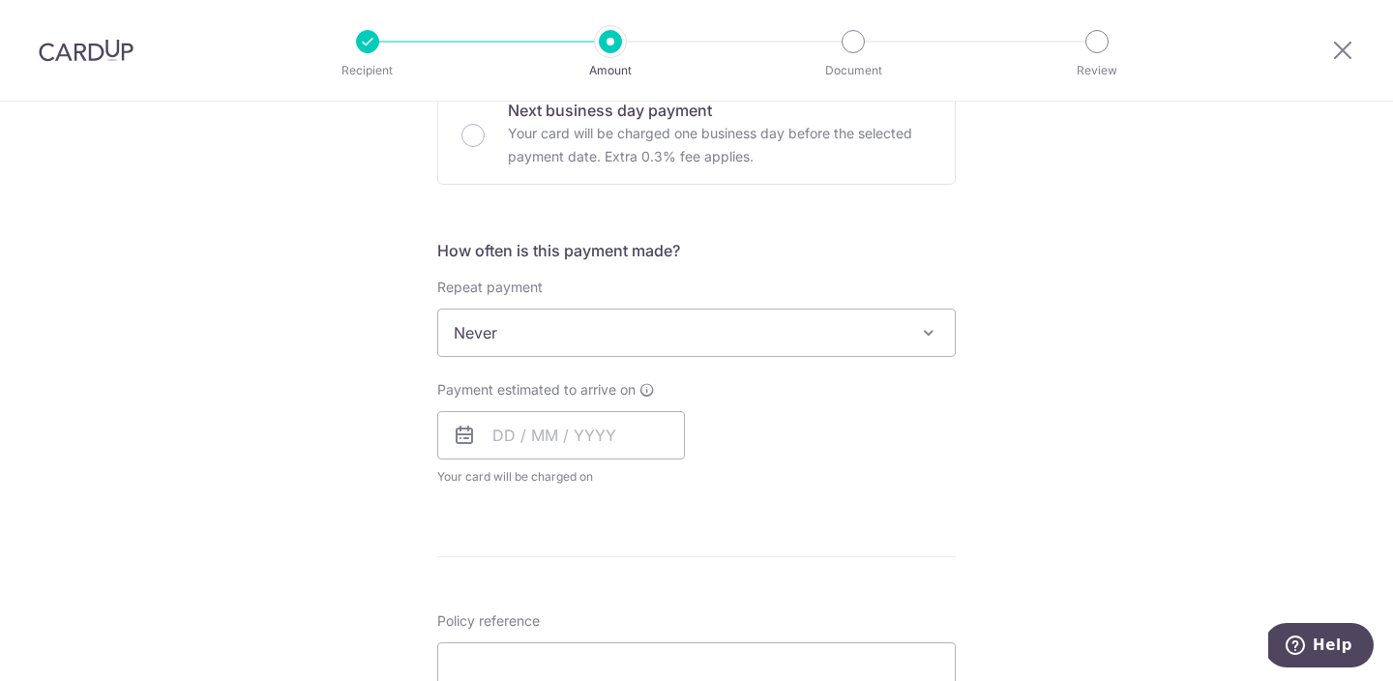
scroll to position [625, 0]
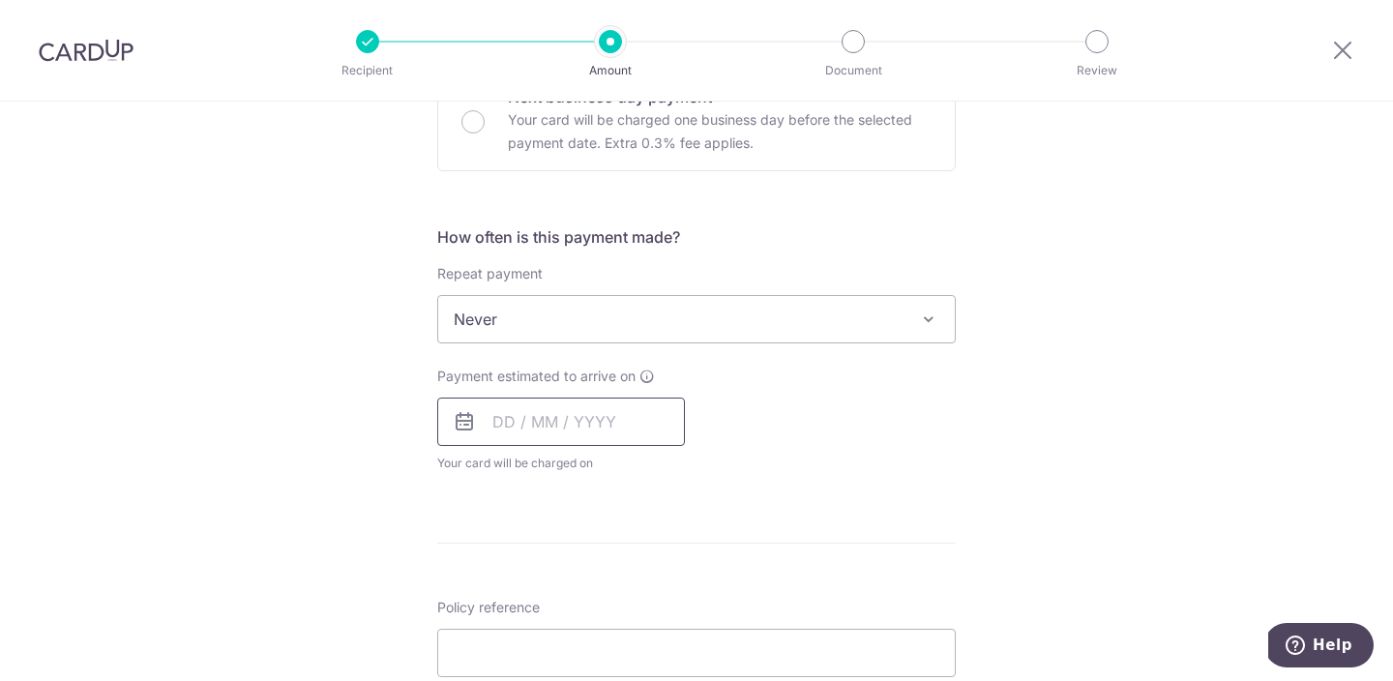
click at [643, 425] on input "text" at bounding box center [561, 422] width 248 height 48
click at [513, 644] on link "15" at bounding box center [515, 636] width 31 height 31
type input "15/09/2025"
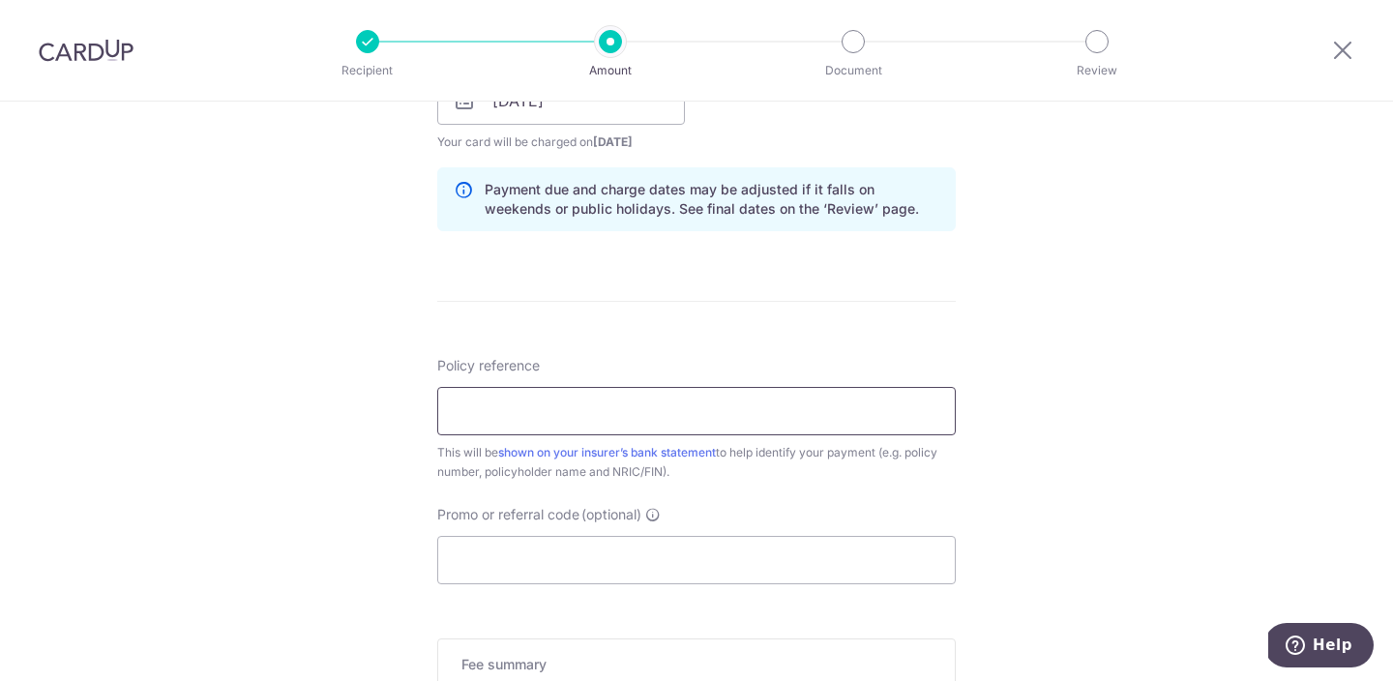
scroll to position [952, 0]
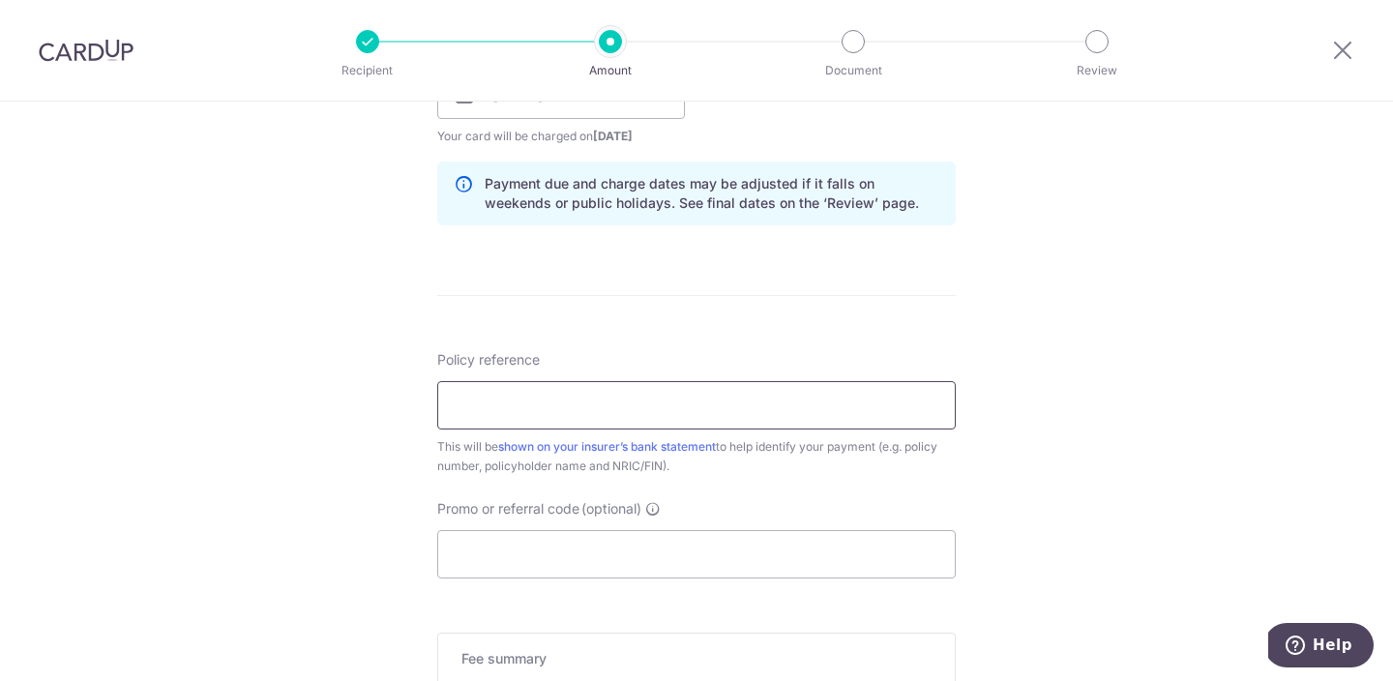
click at [803, 407] on input "Policy reference" at bounding box center [696, 405] width 519 height 48
type input "L523058911"
click at [774, 545] on input "Promo or referral code (optional)" at bounding box center [696, 554] width 519 height 48
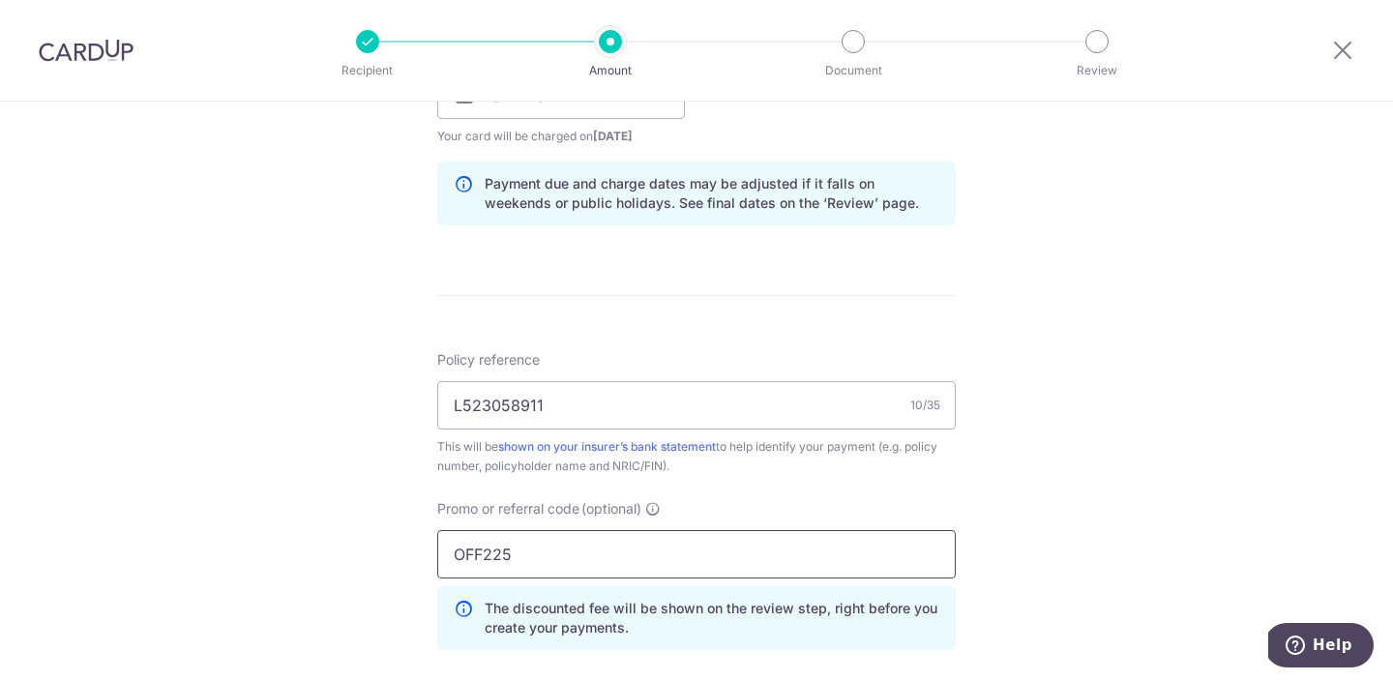
type input "OFF225"
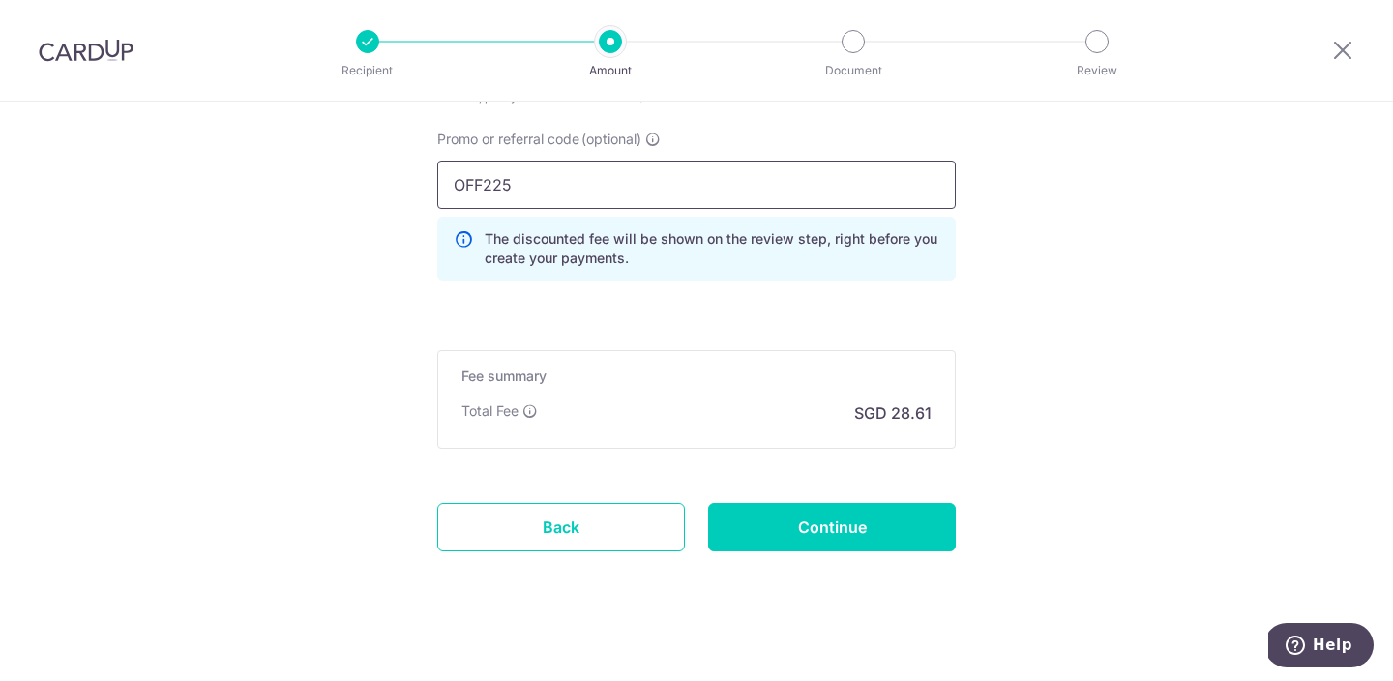
scroll to position [1337, 0]
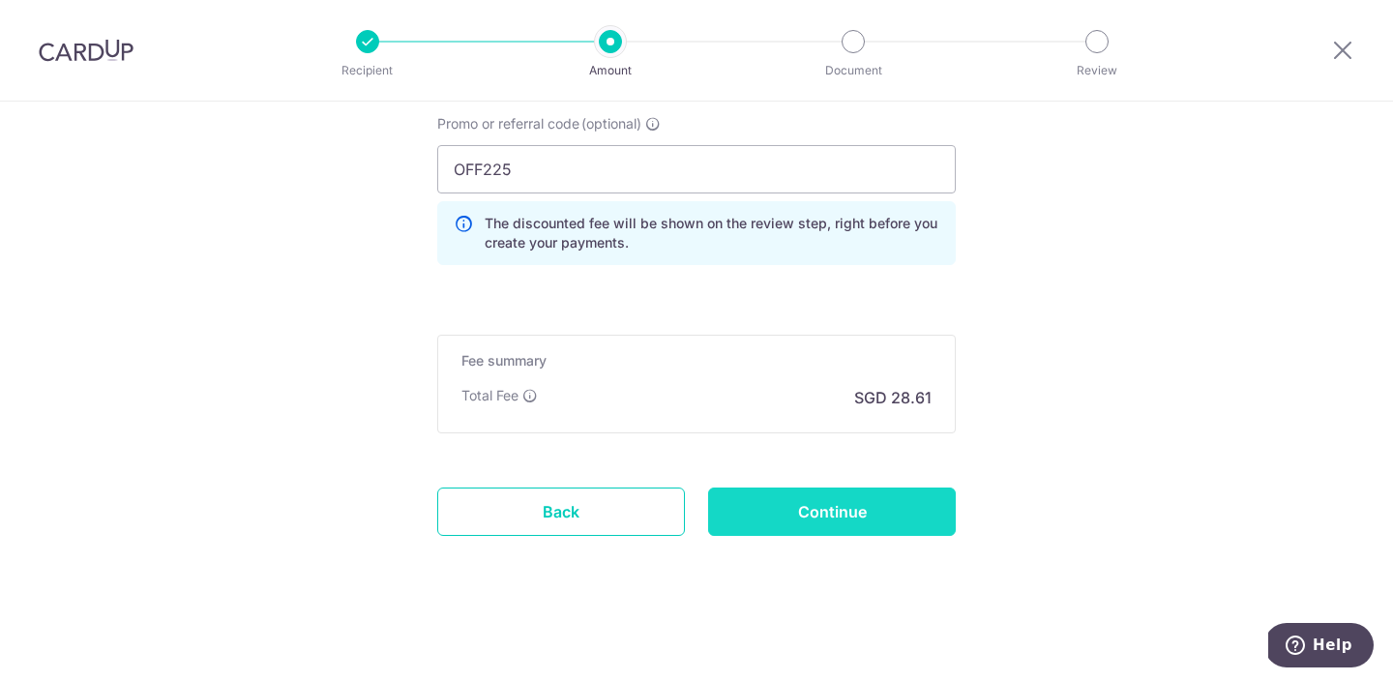
click at [803, 510] on input "Continue" at bounding box center [832, 512] width 248 height 48
type input "Create Schedule"
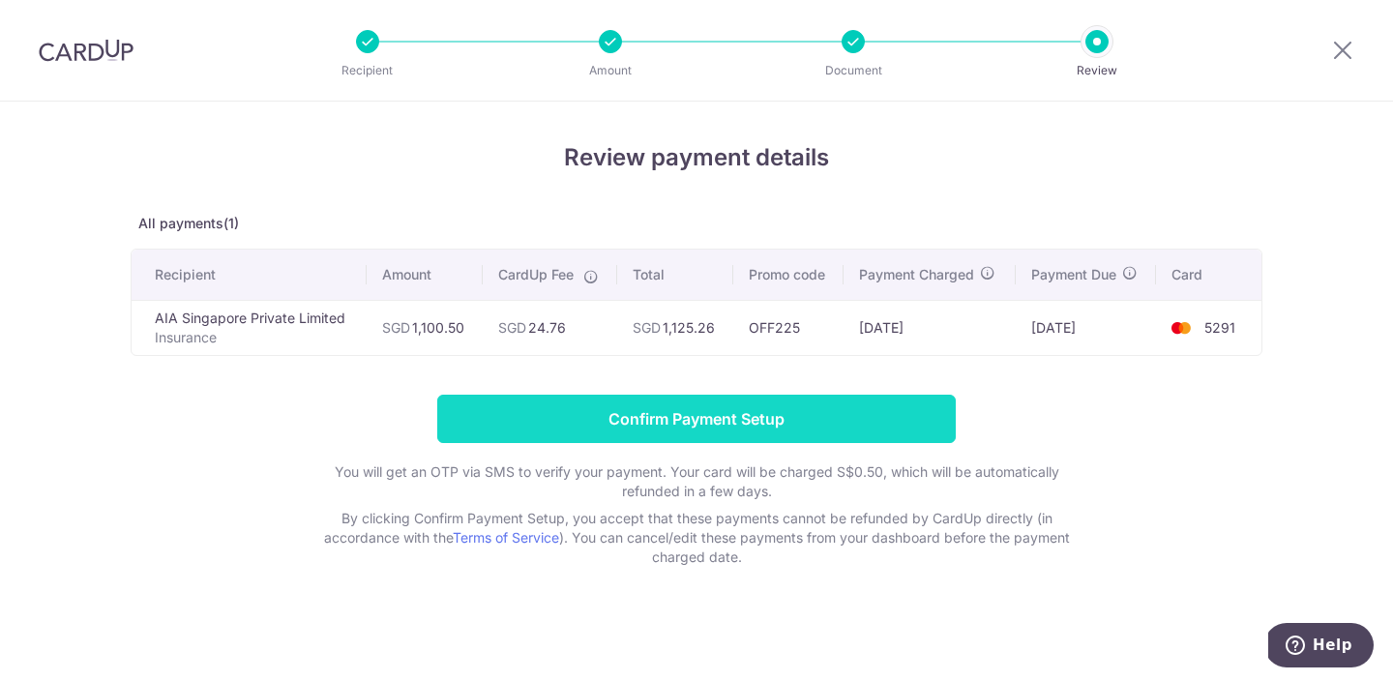
click at [764, 413] on input "Confirm Payment Setup" at bounding box center [696, 419] width 519 height 48
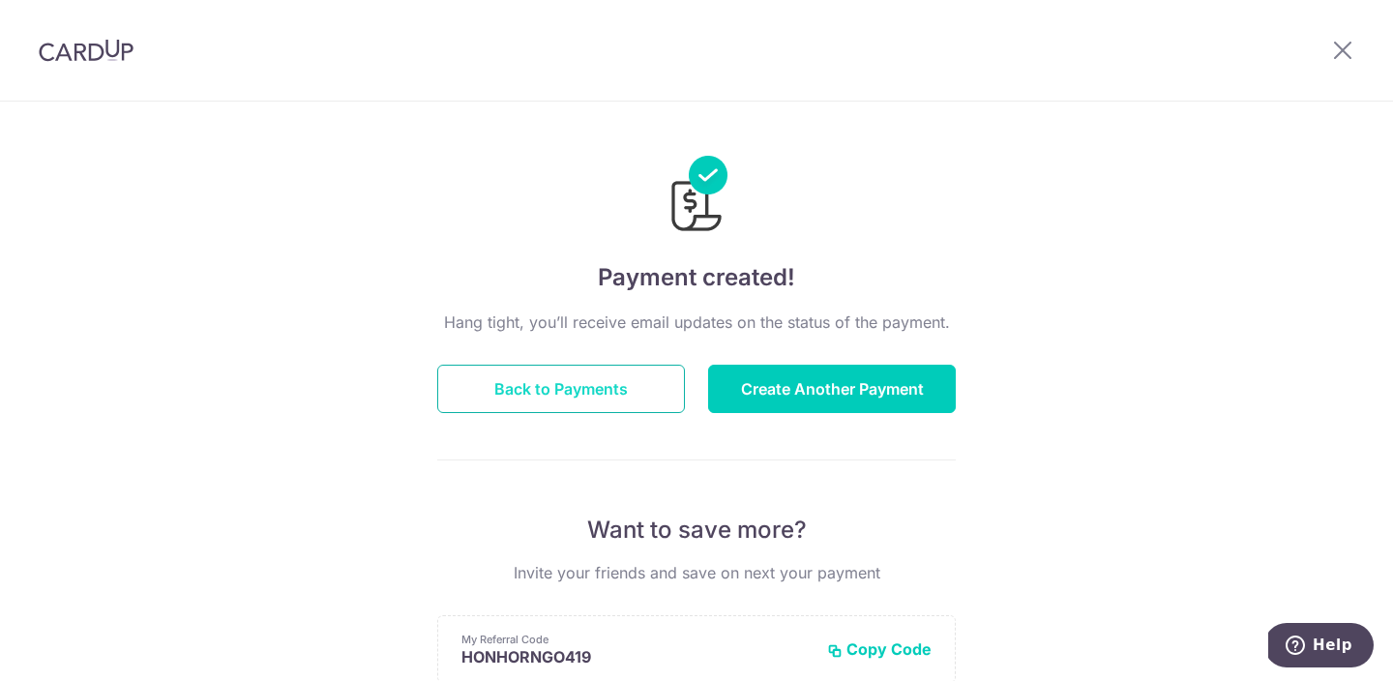
scroll to position [65, 0]
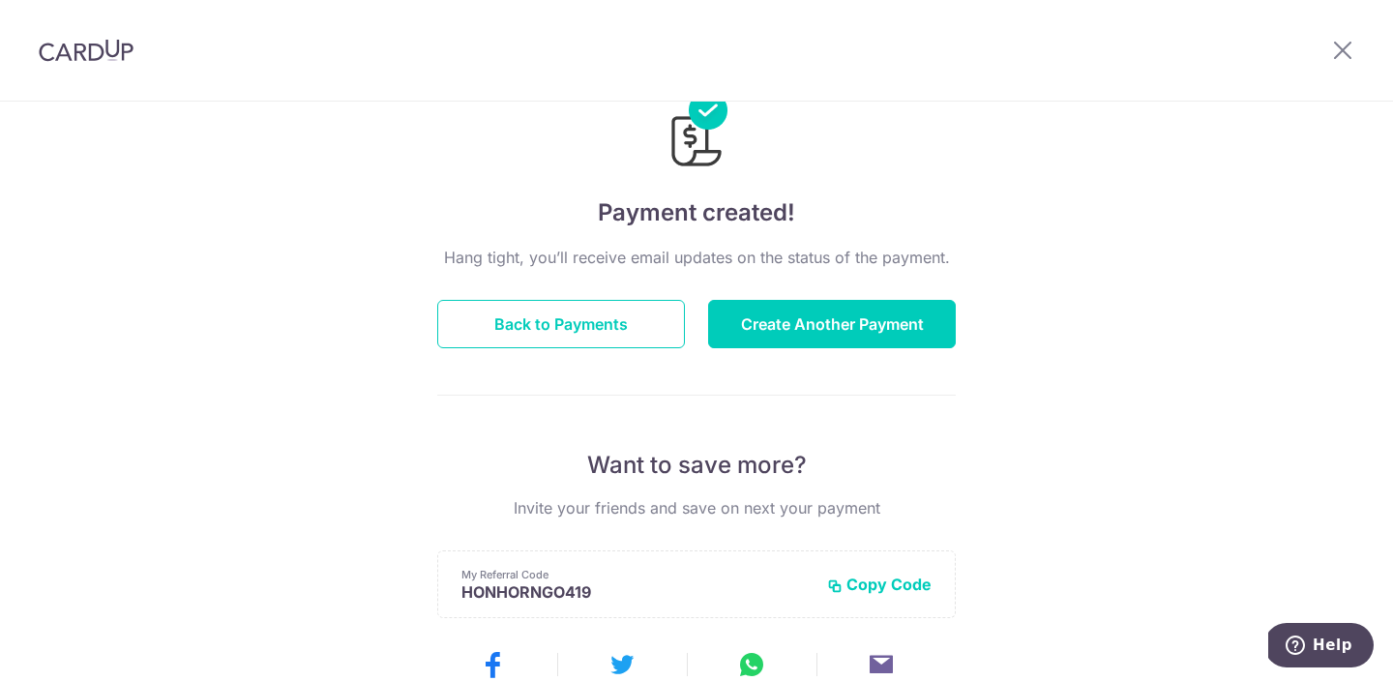
click at [109, 52] on img at bounding box center [86, 50] width 95 height 23
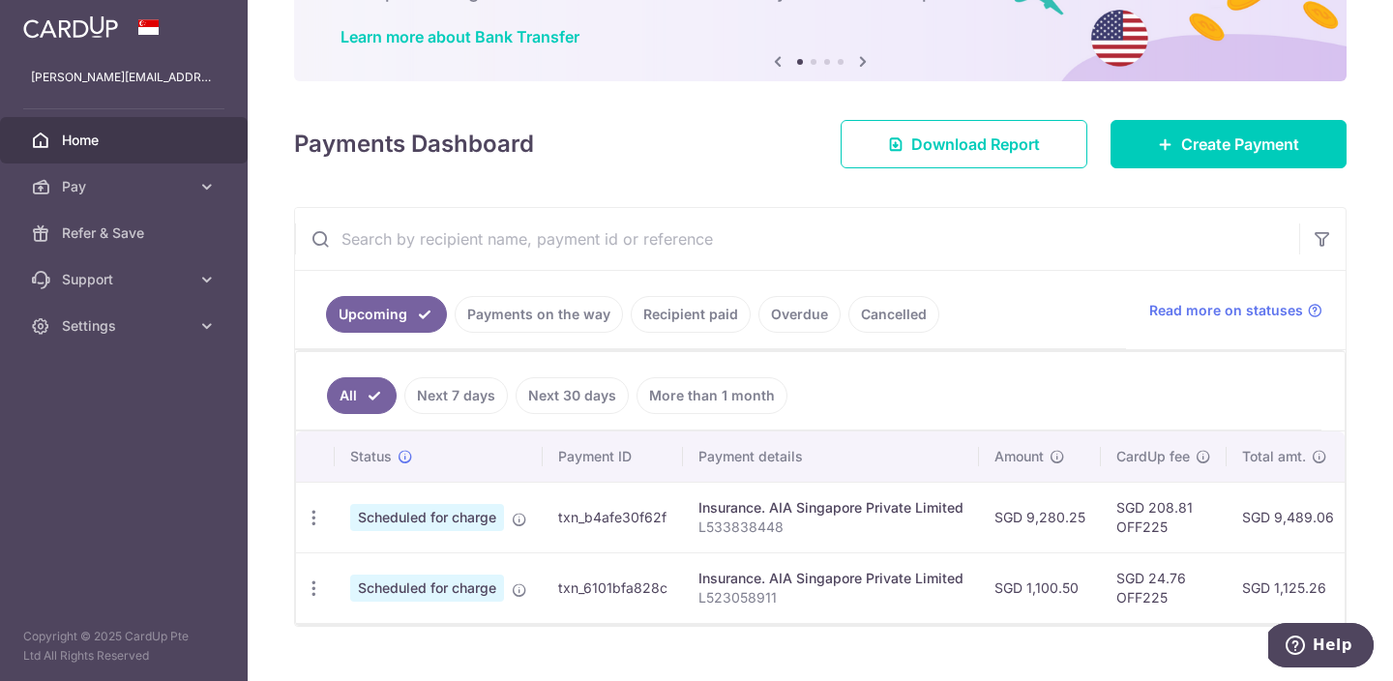
scroll to position [180, 0]
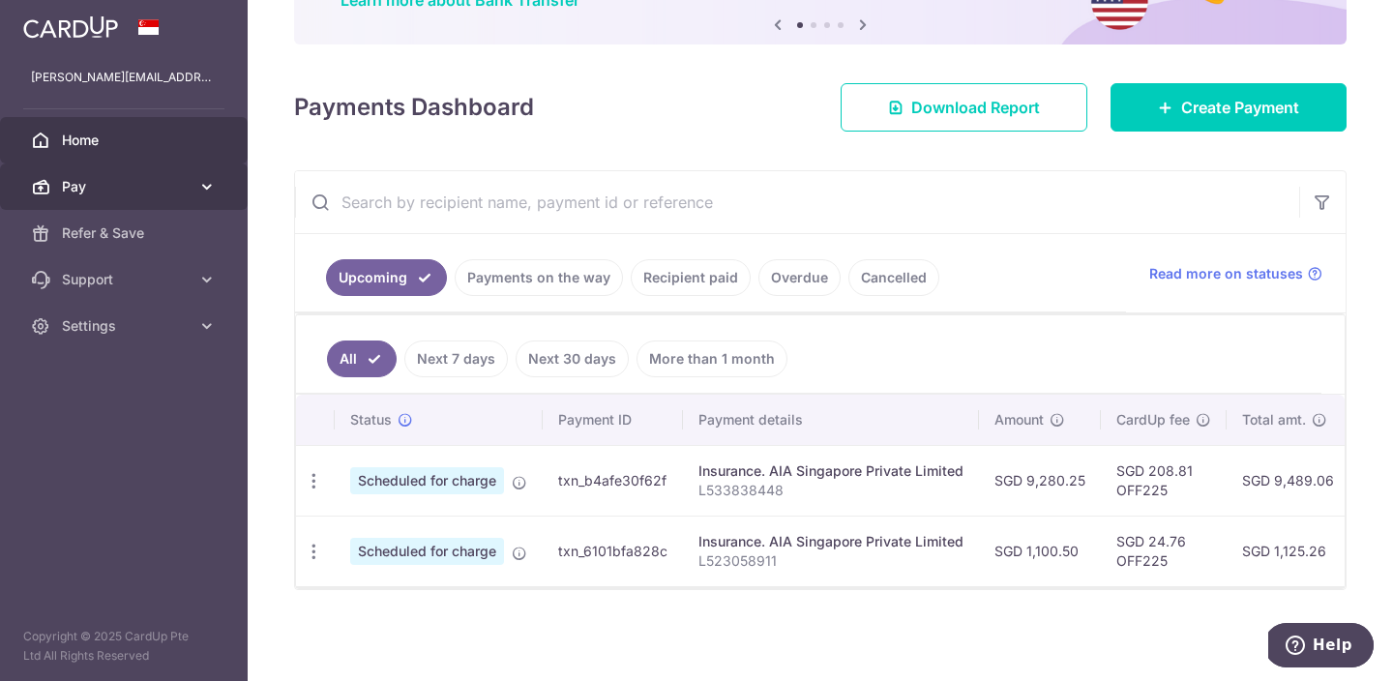
click at [205, 192] on icon at bounding box center [206, 186] width 19 height 19
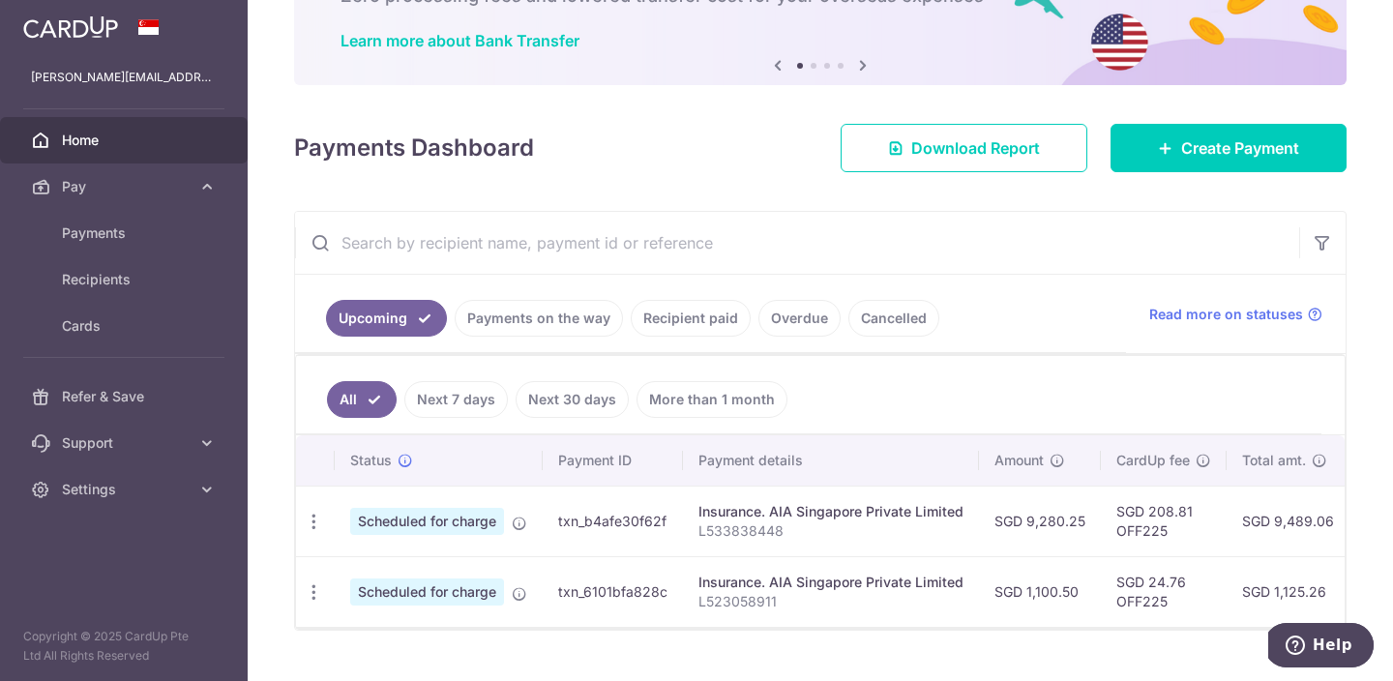
scroll to position [146, 0]
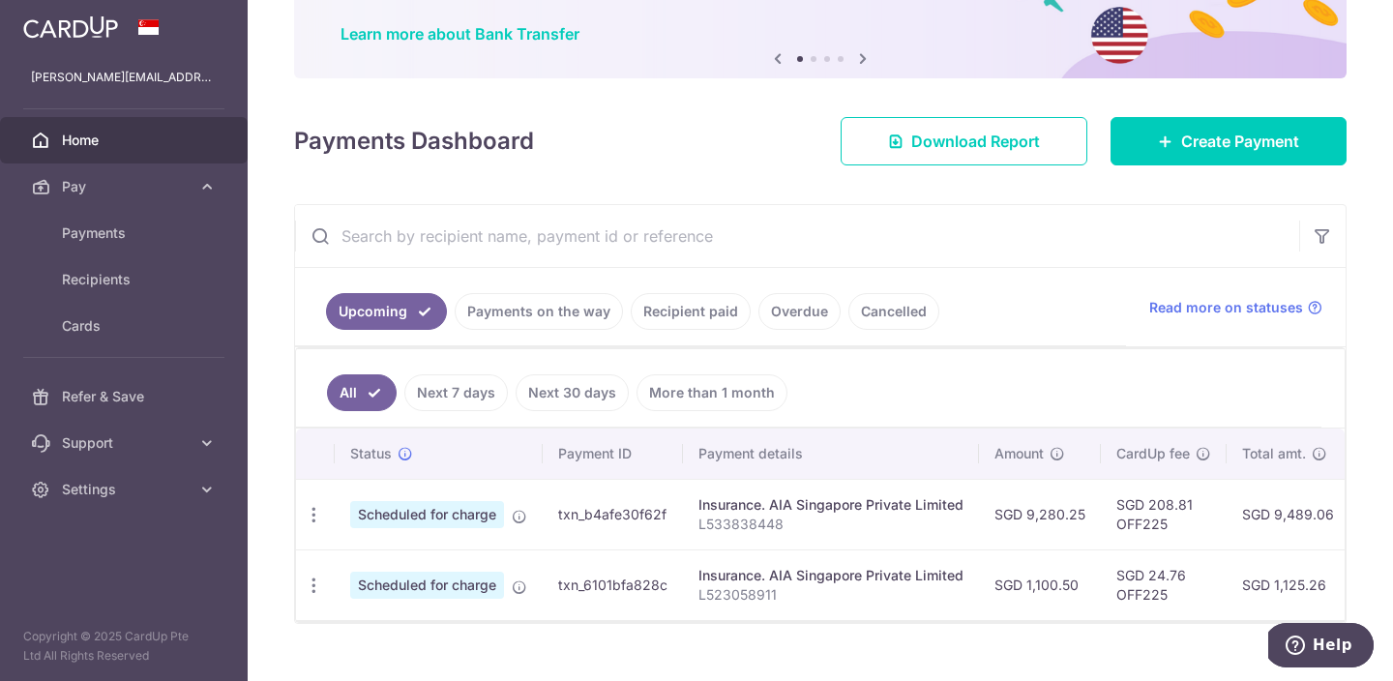
click at [676, 323] on link "Recipient paid" at bounding box center [691, 311] width 120 height 37
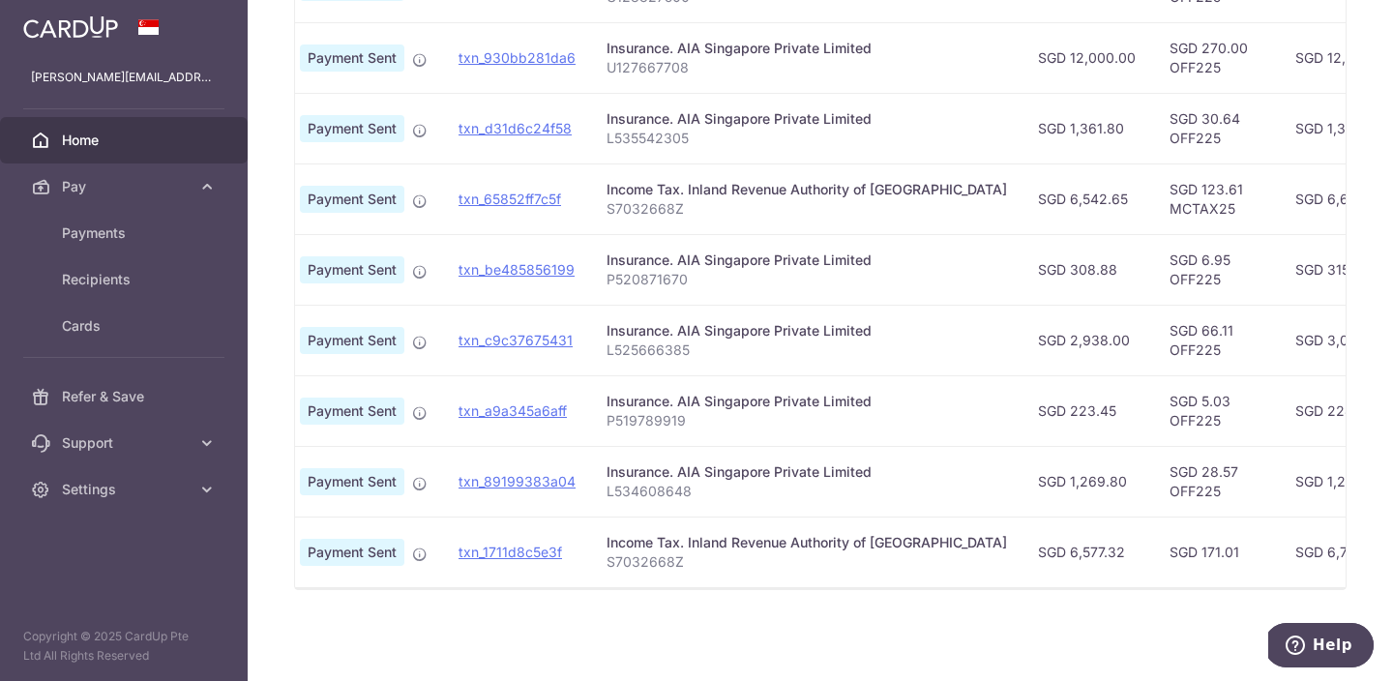
scroll to position [0, 0]
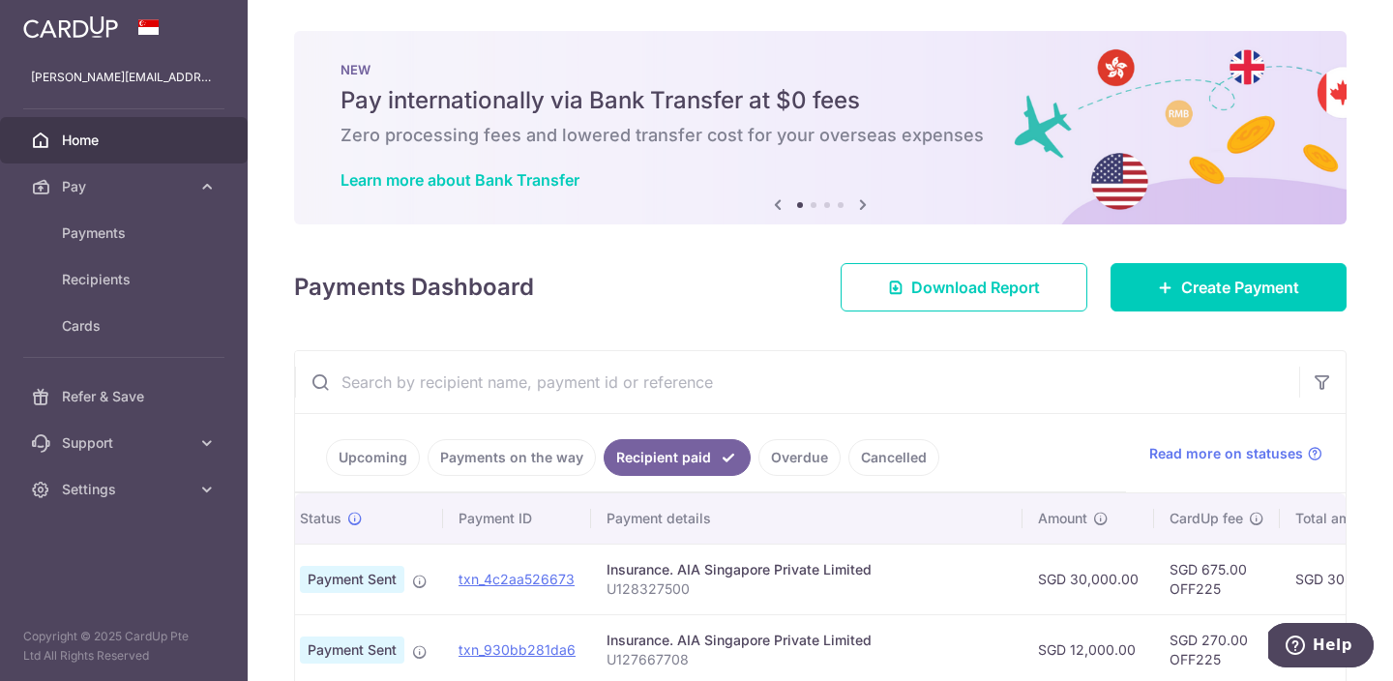
click at [67, 24] on img at bounding box center [70, 26] width 95 height 23
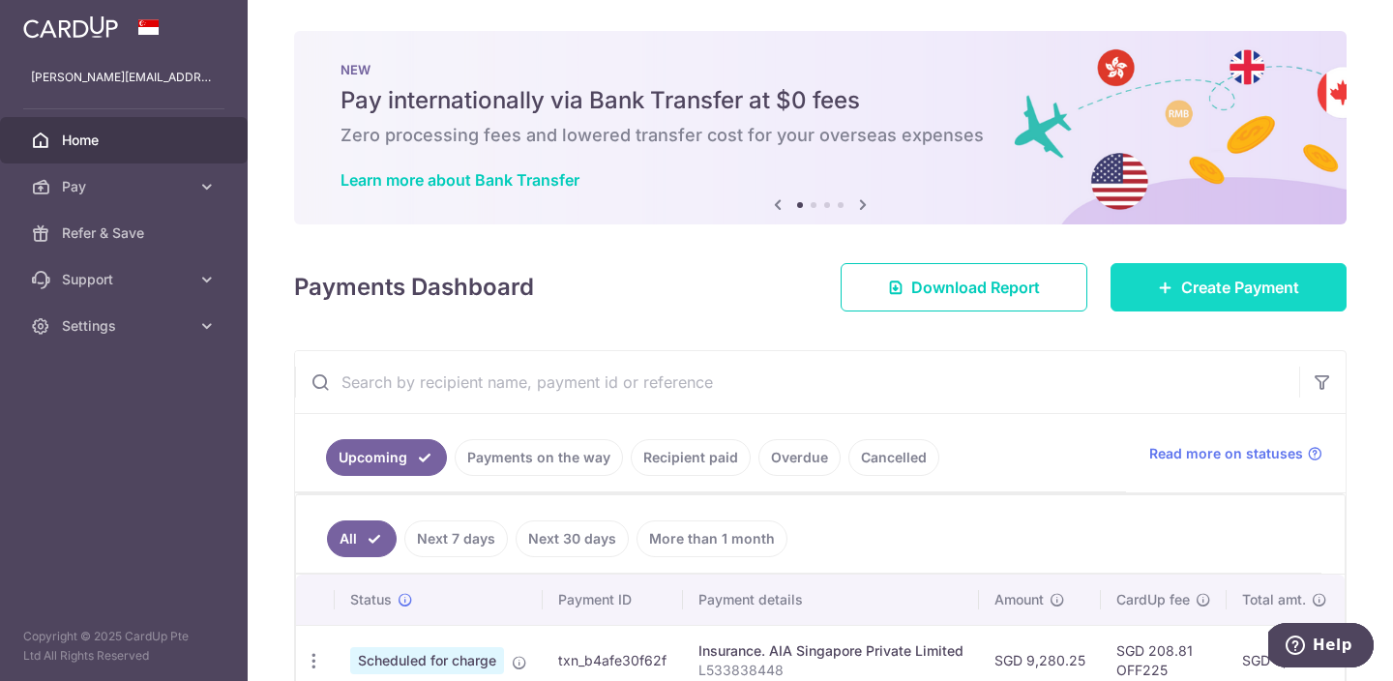
click at [1225, 289] on span "Create Payment" at bounding box center [1241, 287] width 118 height 23
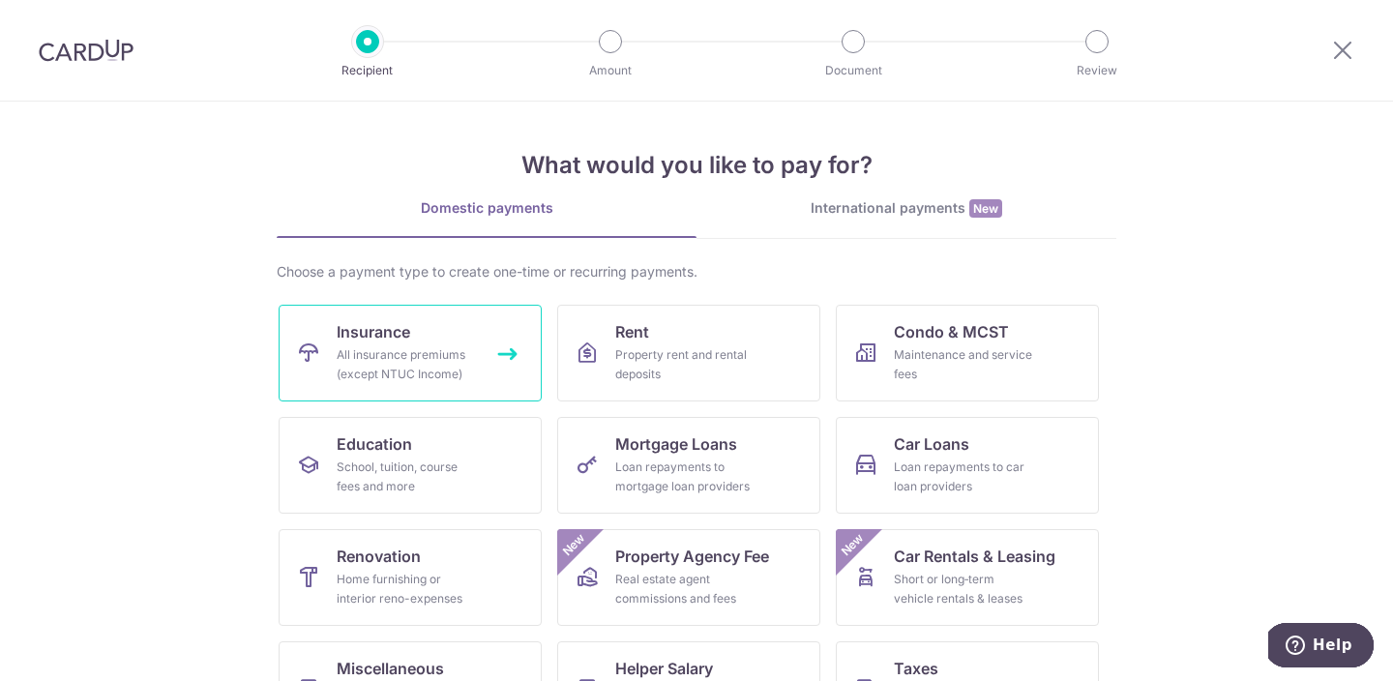
click at [445, 366] on div "All insurance premiums (except NTUC Income)" at bounding box center [406, 364] width 139 height 39
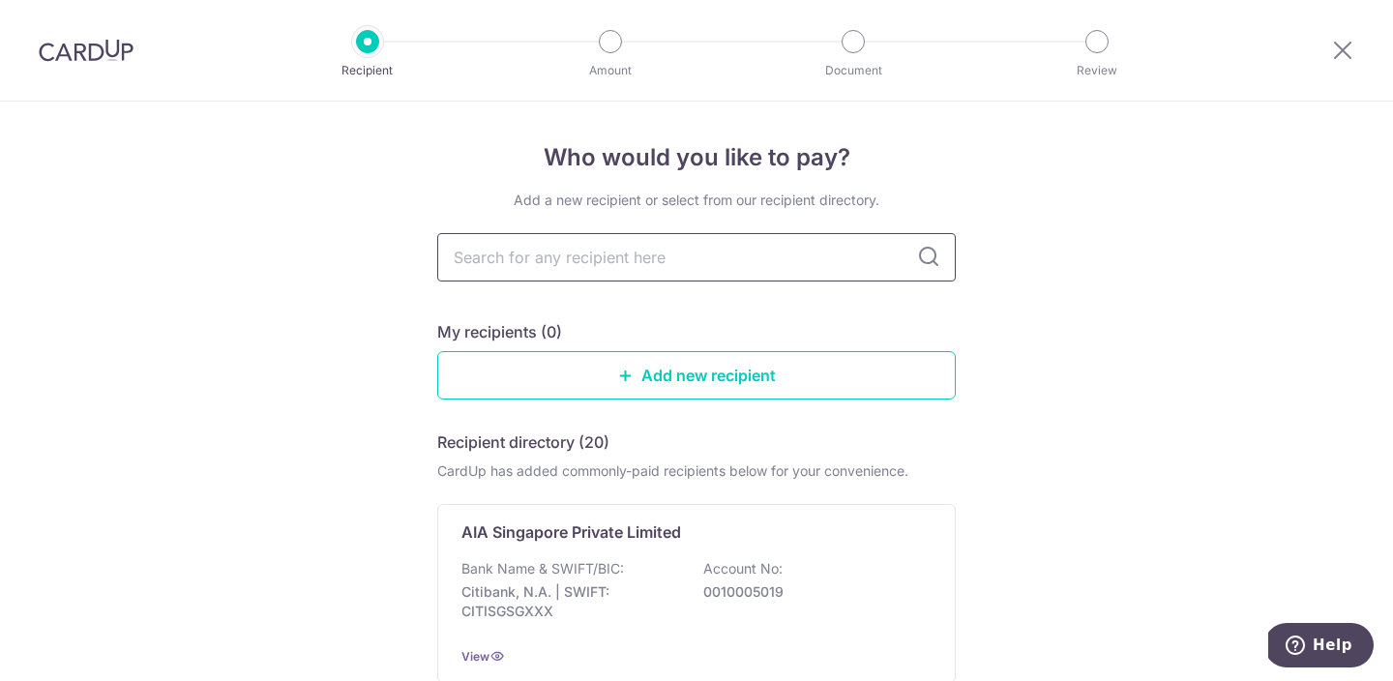
click at [734, 264] on input "text" at bounding box center [696, 257] width 519 height 48
click at [594, 530] on p "AIA Singapore Private Limited" at bounding box center [572, 532] width 220 height 23
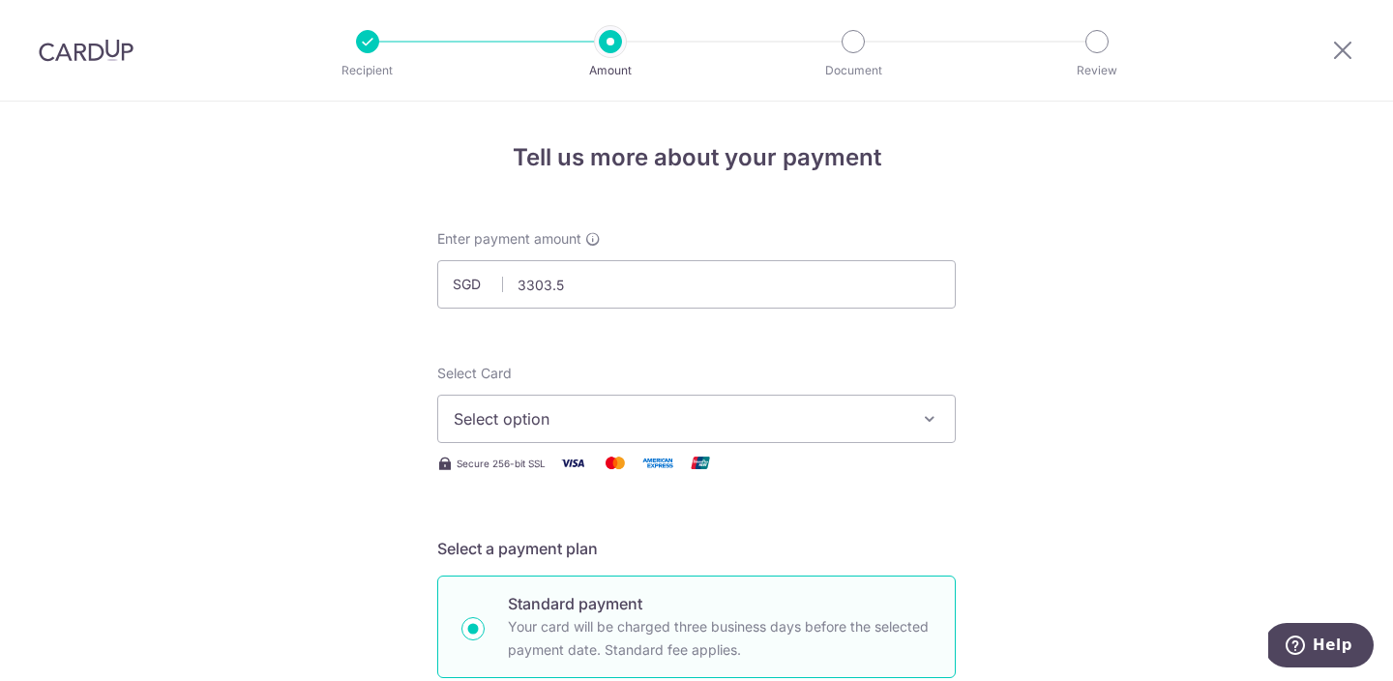
type input "3,303.50"
click at [689, 422] on span "Select option" at bounding box center [679, 418] width 451 height 23
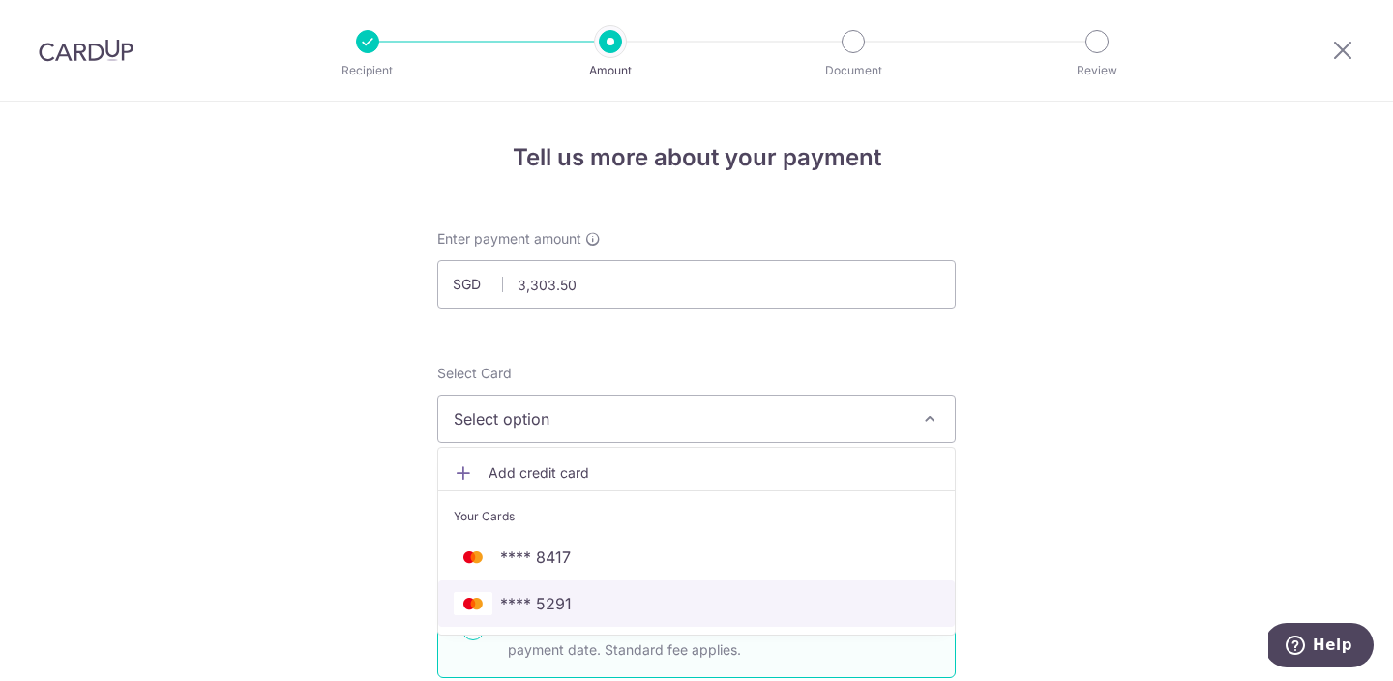
click at [581, 598] on span "**** 5291" at bounding box center [697, 603] width 486 height 23
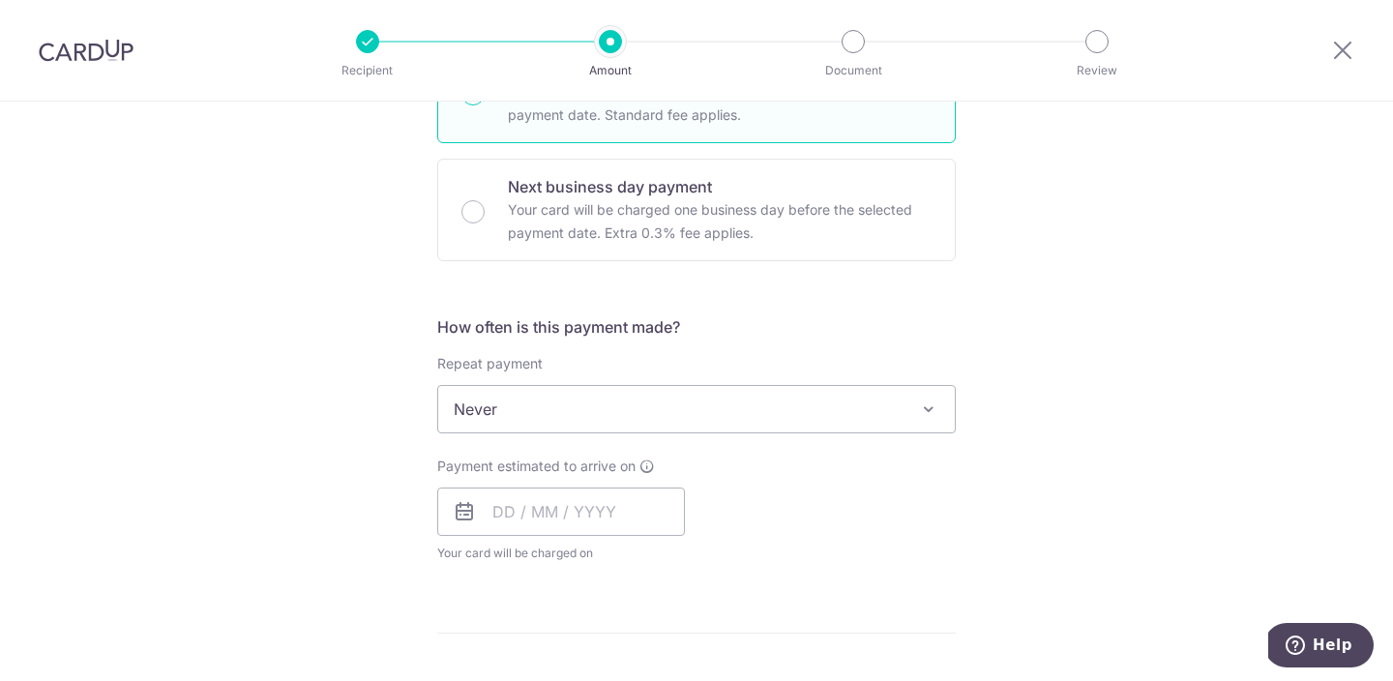
scroll to position [580, 0]
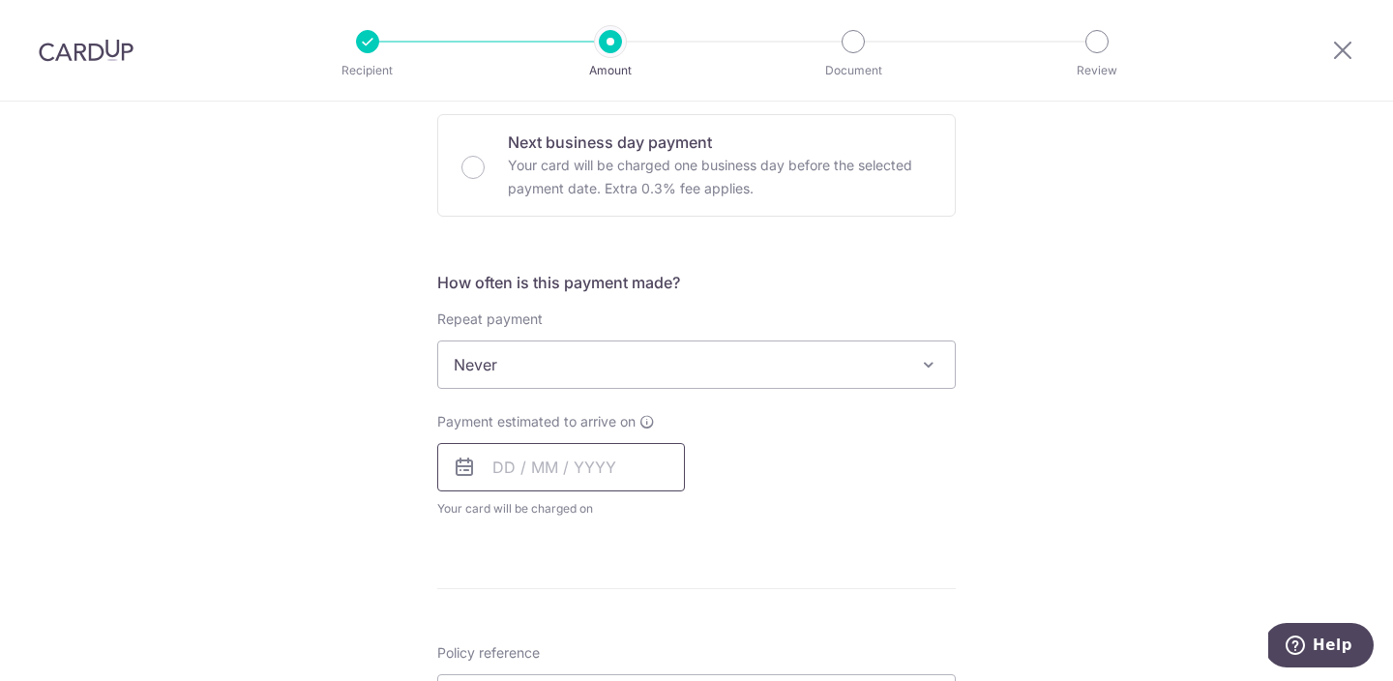
click at [631, 472] on input "text" at bounding box center [561, 467] width 248 height 48
click at [514, 671] on link "15" at bounding box center [515, 682] width 31 height 31
type input "15/09/2025"
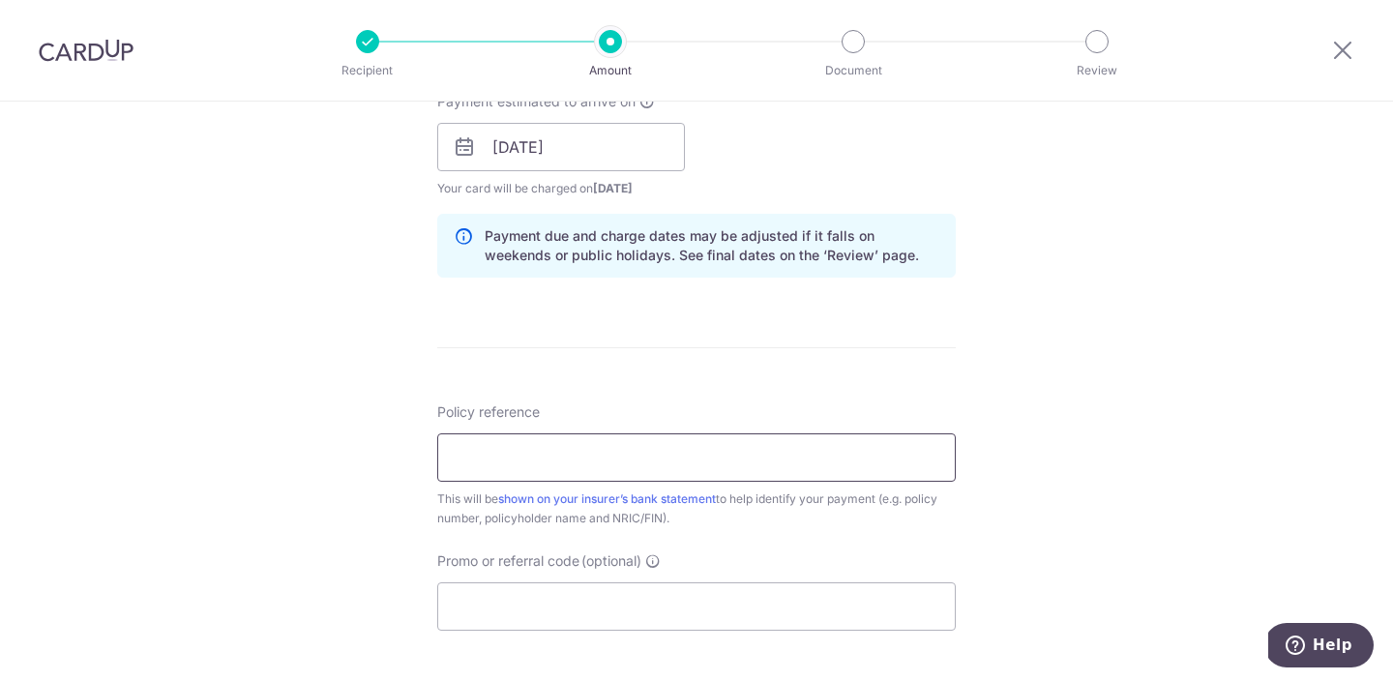
scroll to position [906, 0]
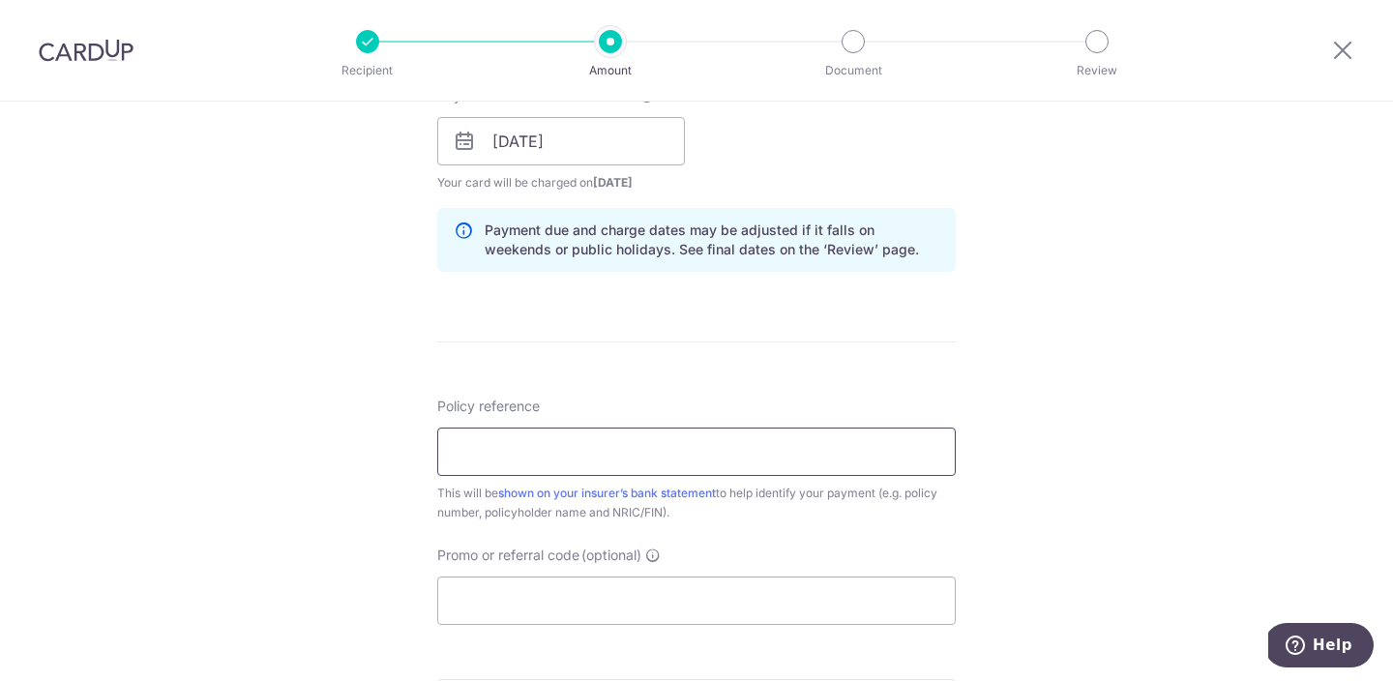
click at [752, 457] on input "Policy reference" at bounding box center [696, 452] width 519 height 48
type input "L521642950"
click at [714, 609] on input "Promo or referral code (optional)" at bounding box center [696, 601] width 519 height 48
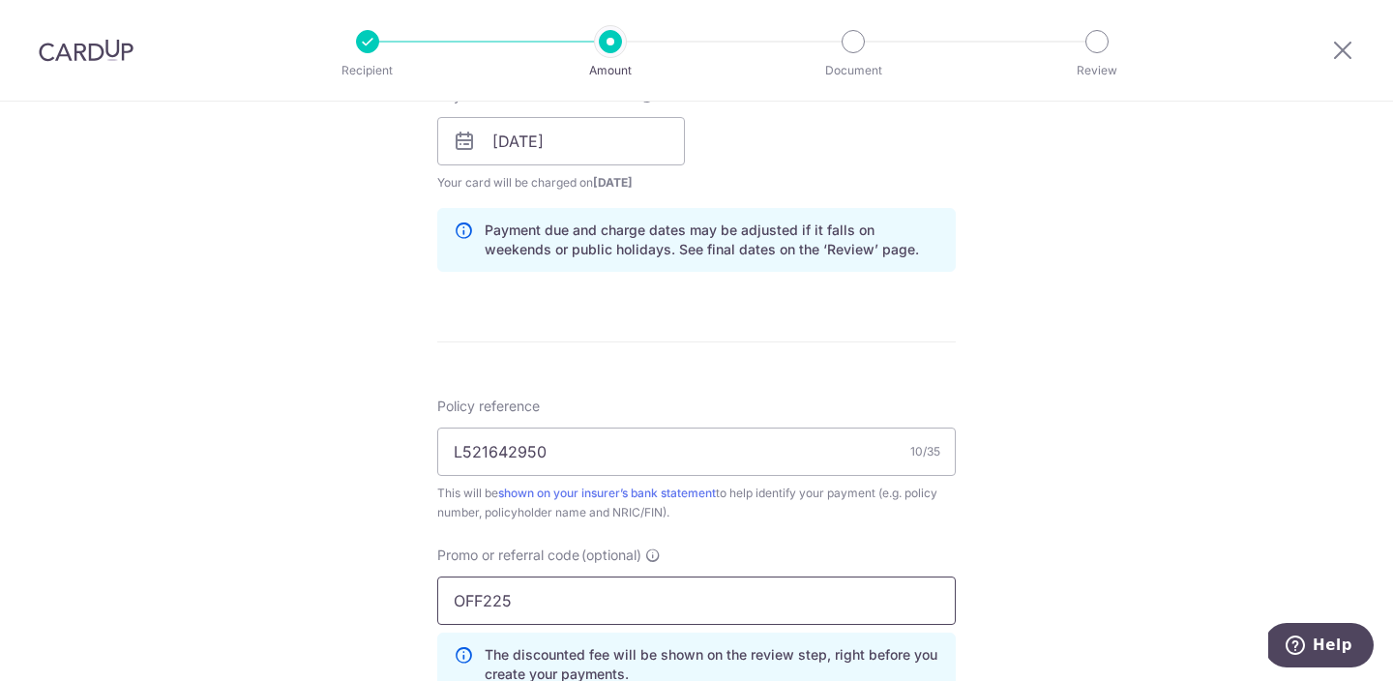
type input "OFF225"
click at [1118, 409] on div "Tell us more about your payment Enter payment amount SGD 3,303.50 3303.50 Selec…" at bounding box center [696, 154] width 1393 height 1917
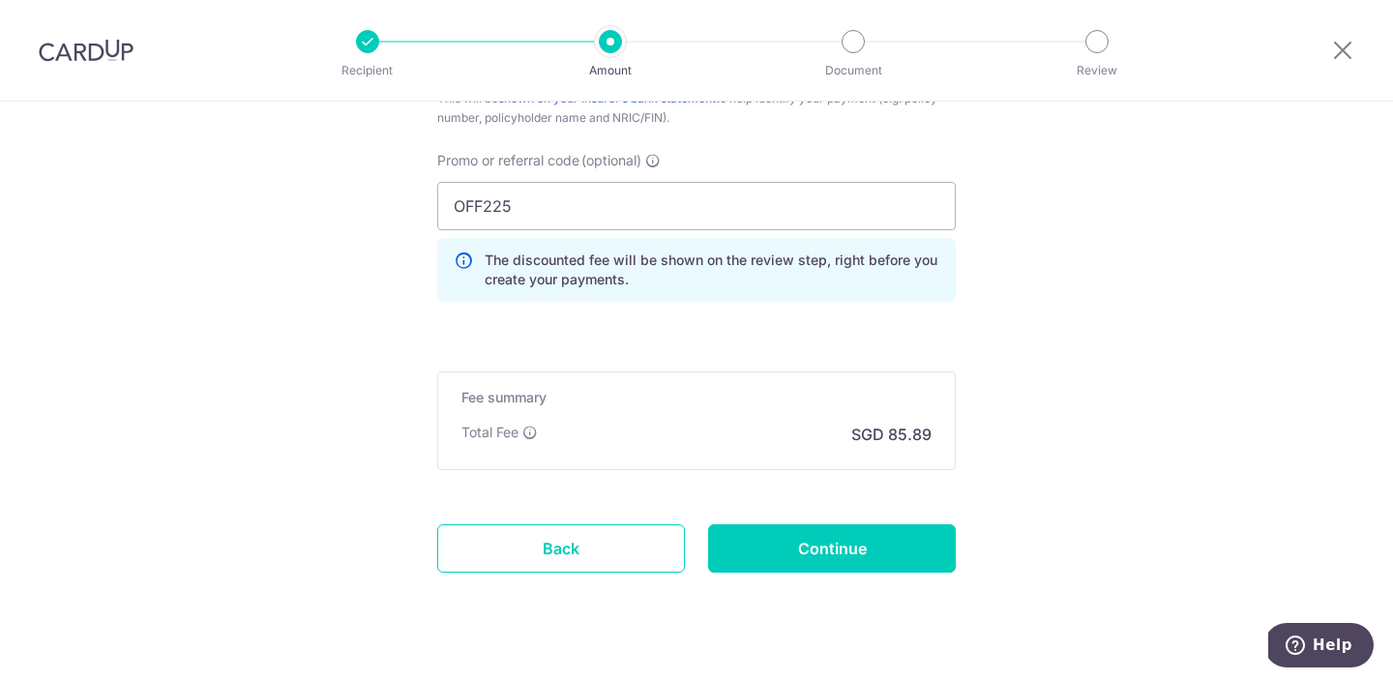
scroll to position [1313, 0]
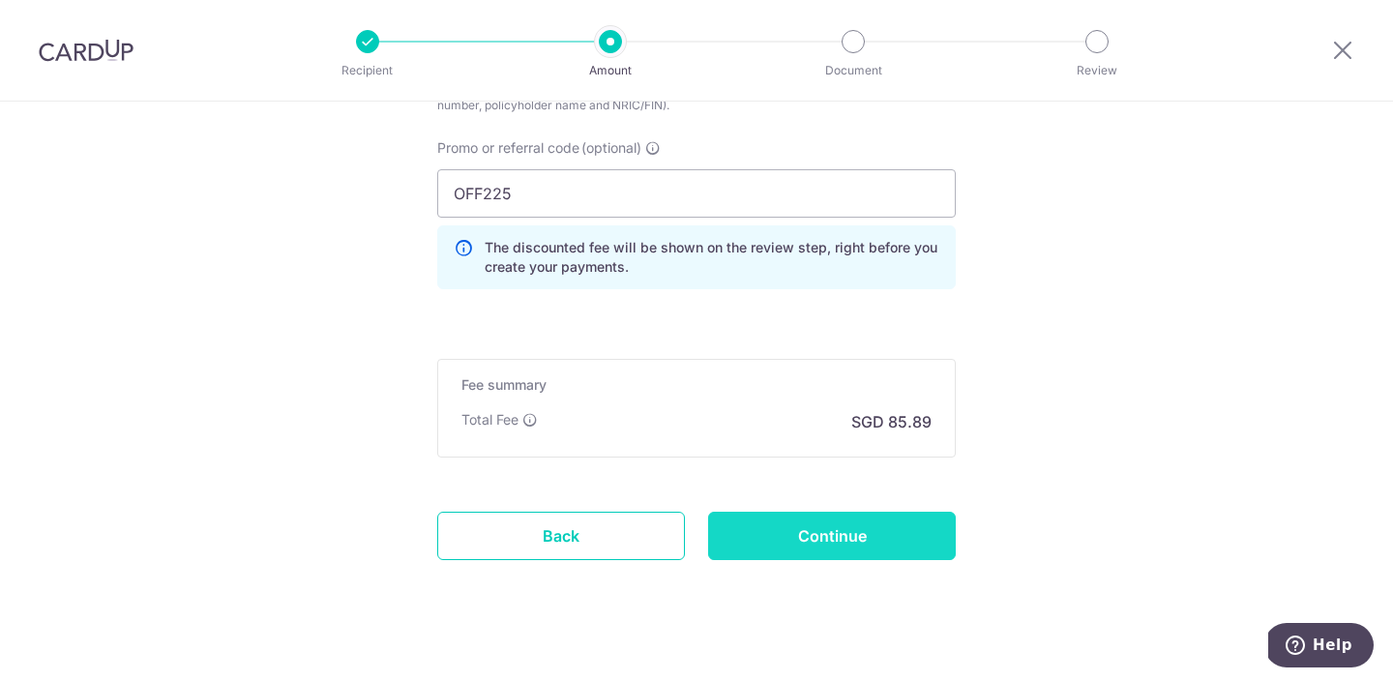
click at [845, 530] on input "Continue" at bounding box center [832, 536] width 248 height 48
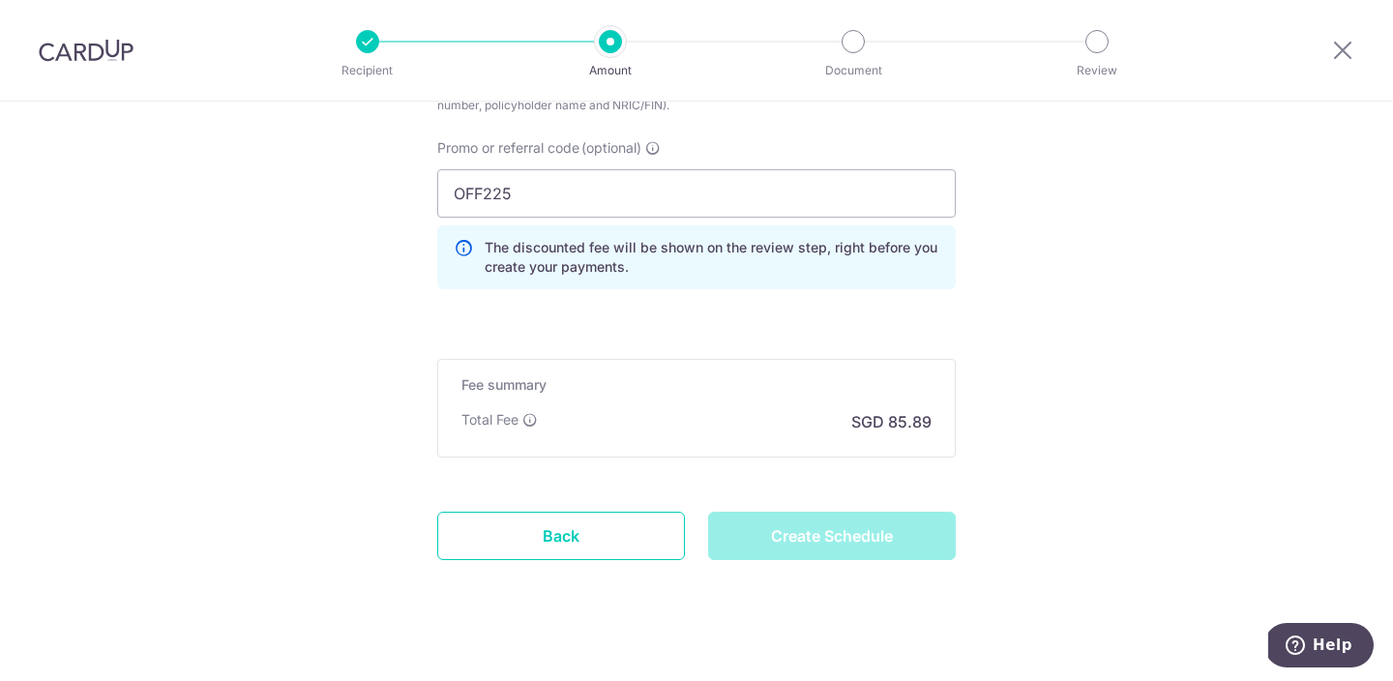
type input "Create Schedule"
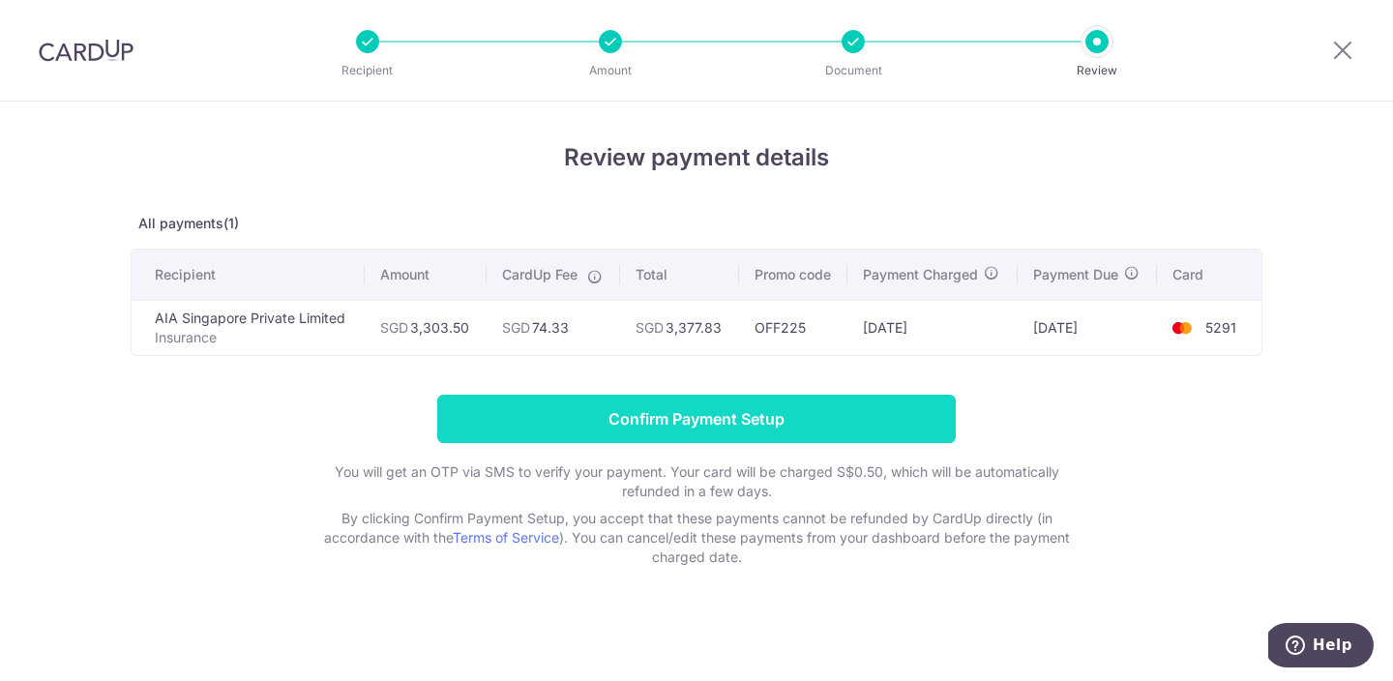
click at [709, 422] on input "Confirm Payment Setup" at bounding box center [696, 419] width 519 height 48
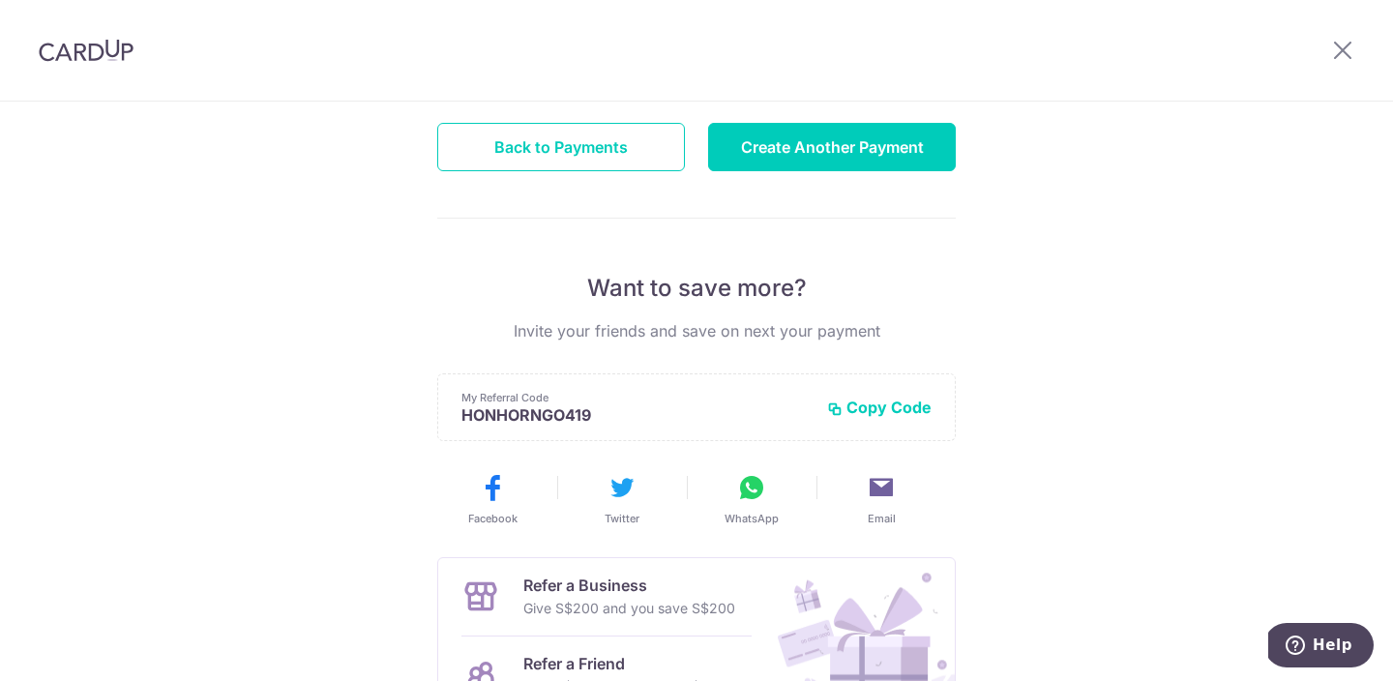
scroll to position [454, 0]
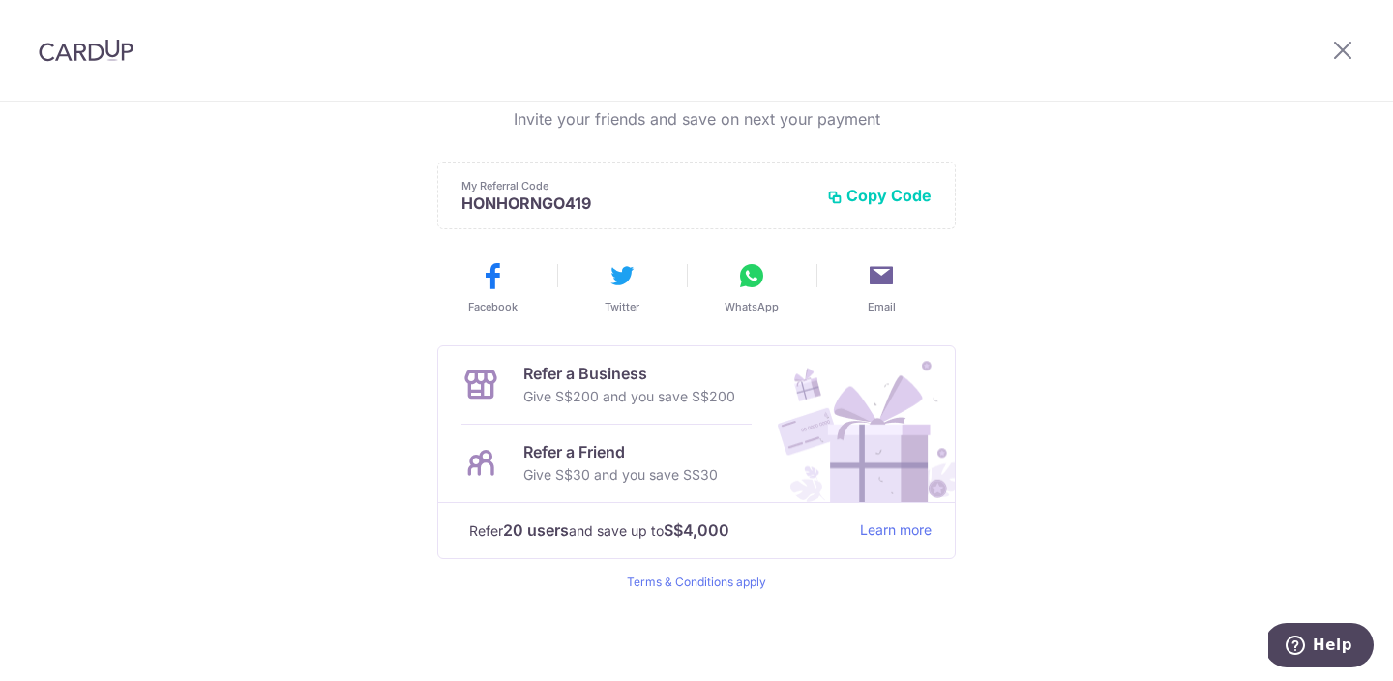
click at [90, 66] on div at bounding box center [86, 50] width 172 height 101
click at [101, 47] on img at bounding box center [86, 50] width 95 height 23
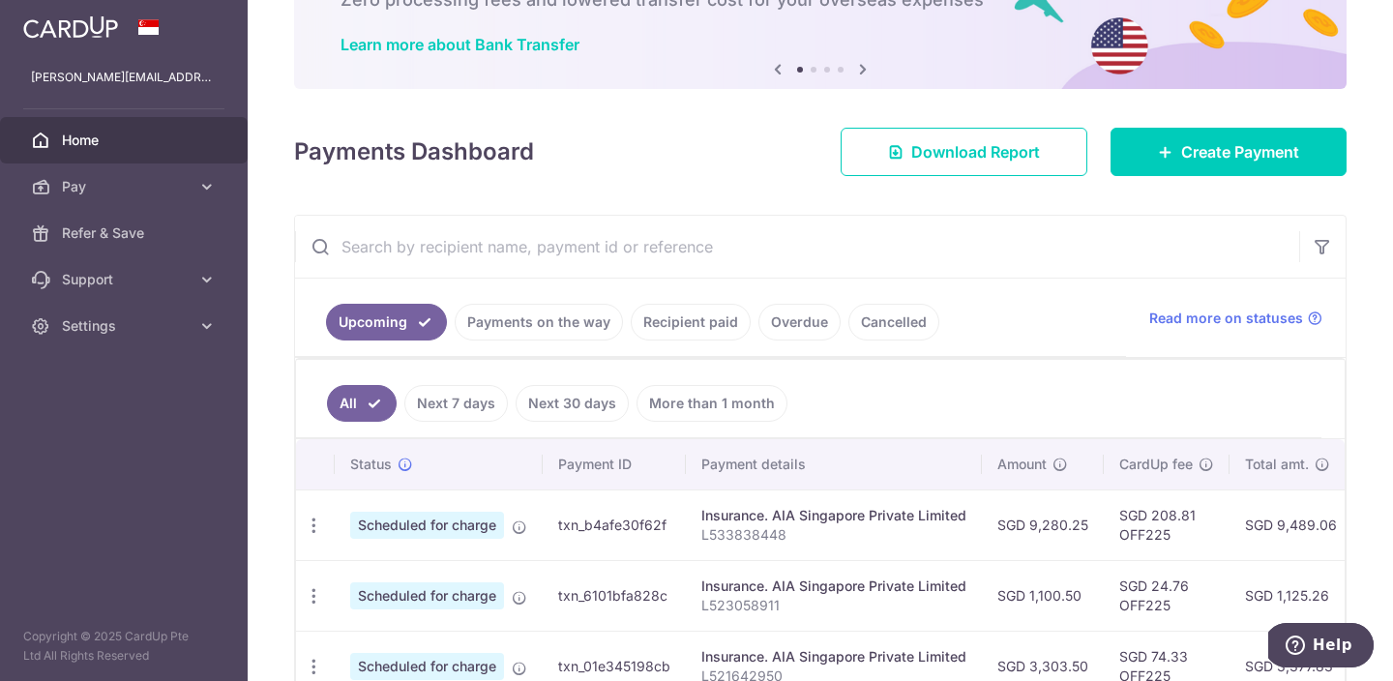
scroll to position [189, 0]
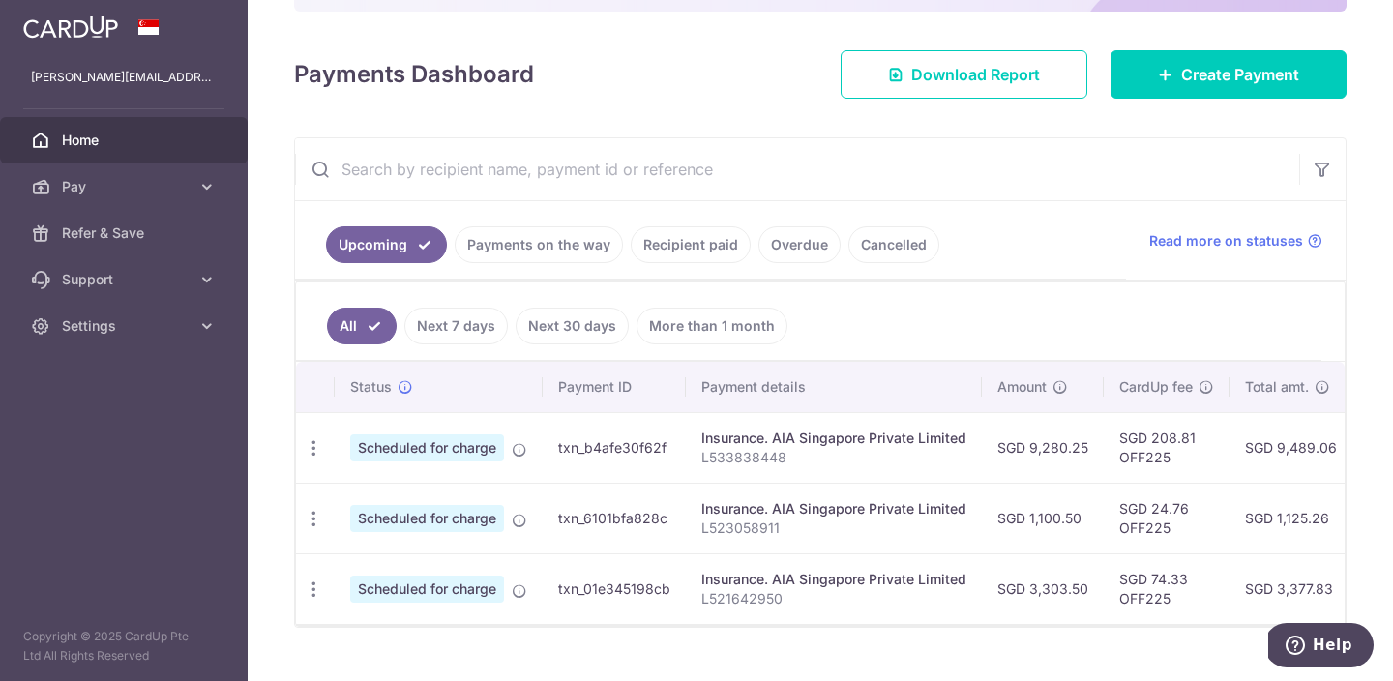
scroll to position [274, 0]
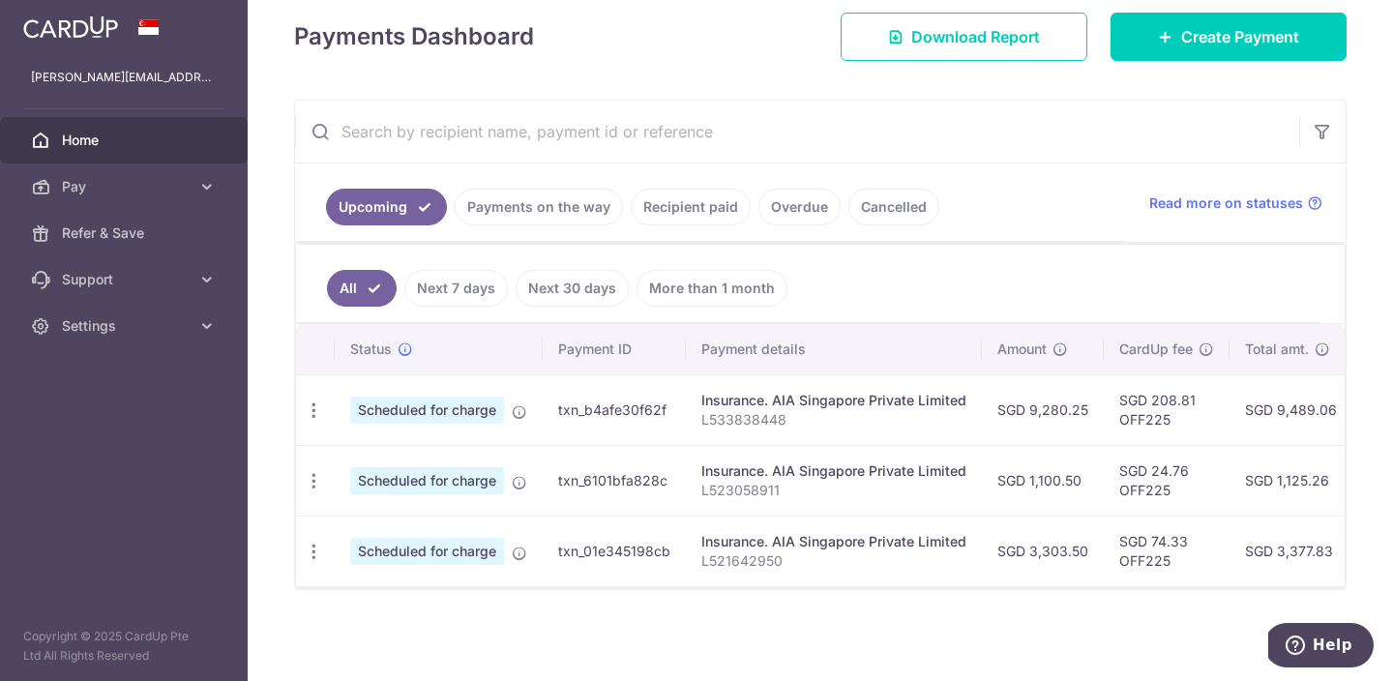
click at [454, 295] on link "Next 7 days" at bounding box center [456, 288] width 104 height 37
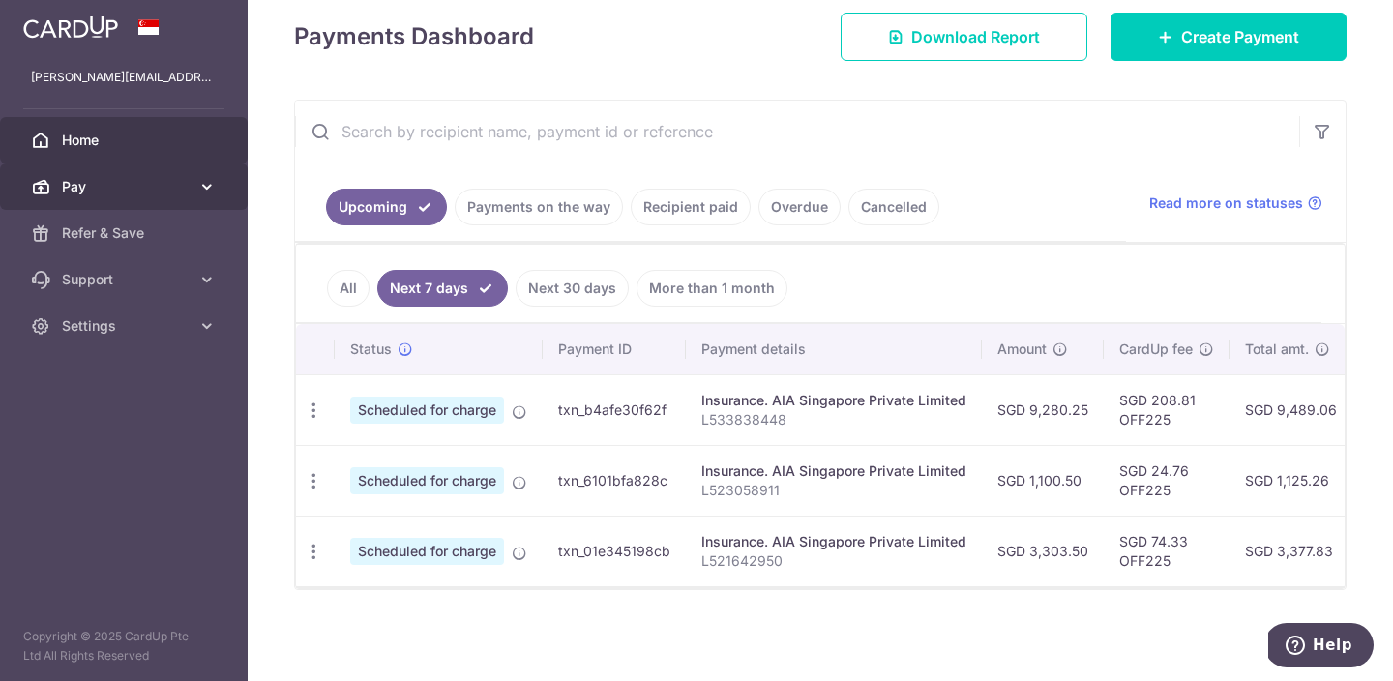
click at [111, 197] on link "Pay" at bounding box center [124, 187] width 248 height 46
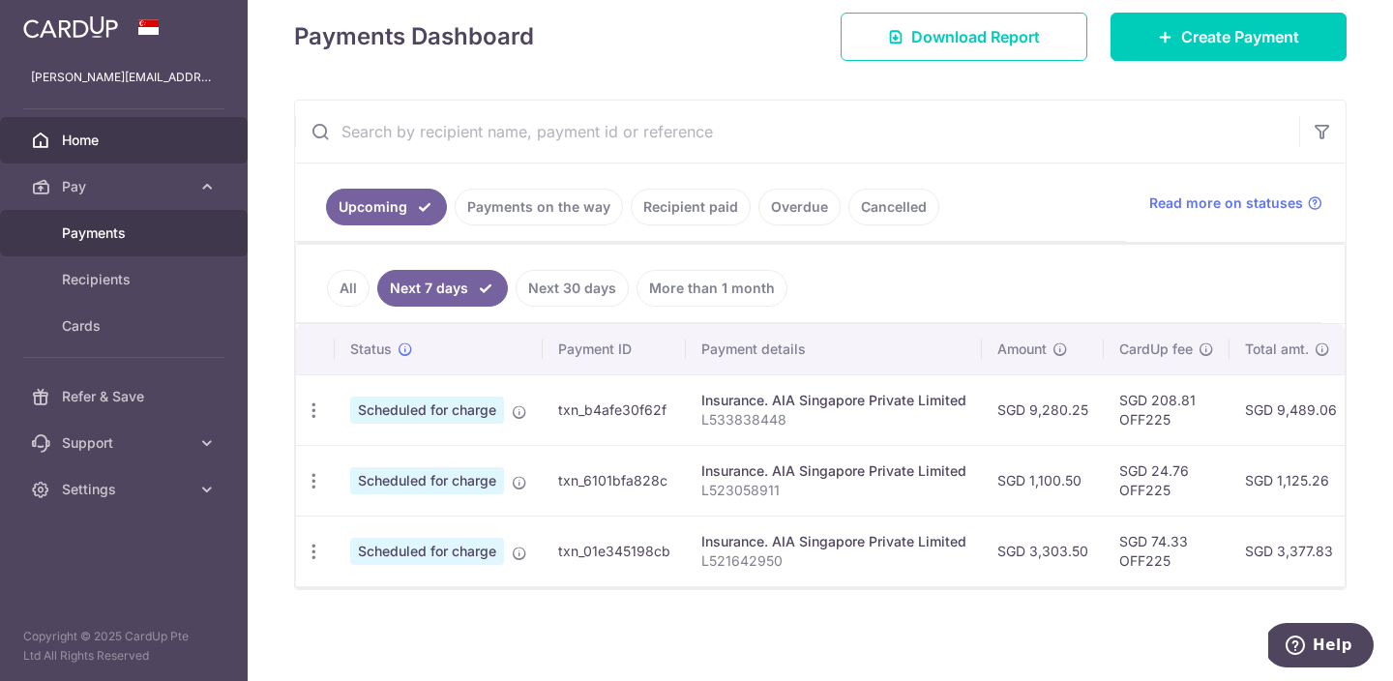
click at [108, 238] on span "Payments" at bounding box center [126, 233] width 128 height 19
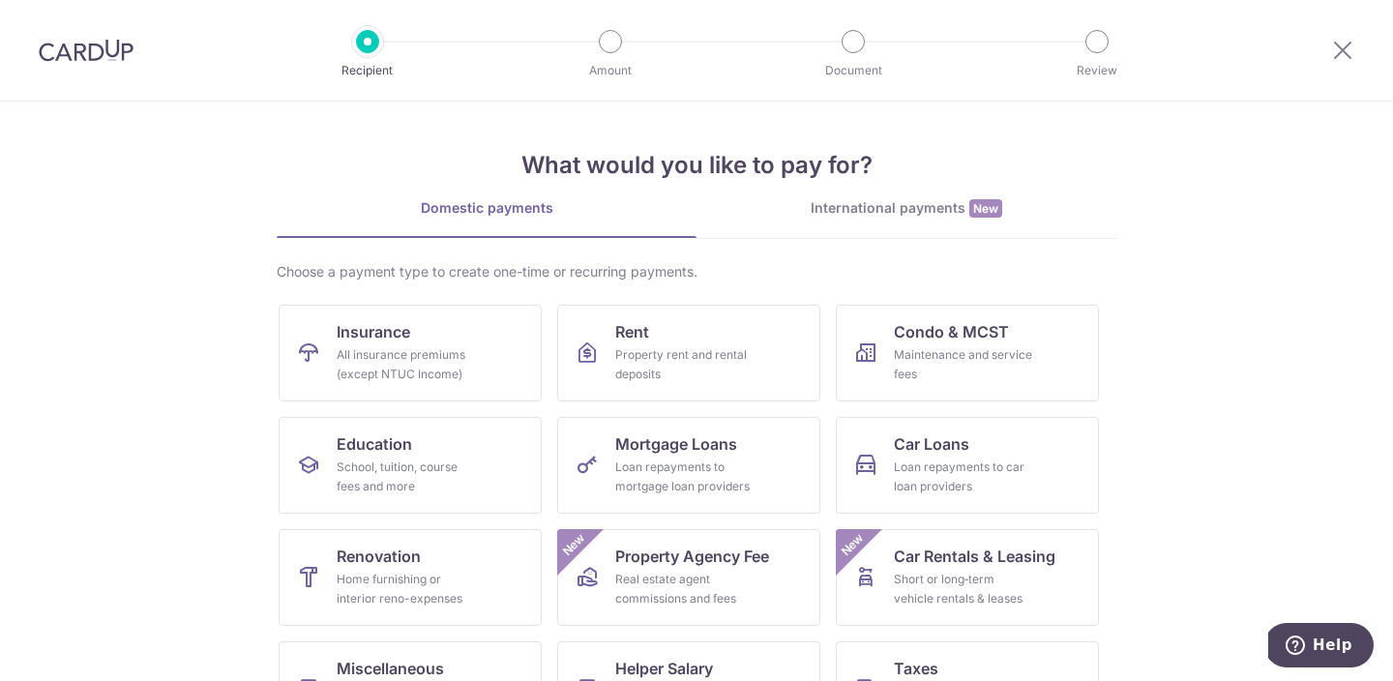
click at [102, 59] on img at bounding box center [86, 50] width 95 height 23
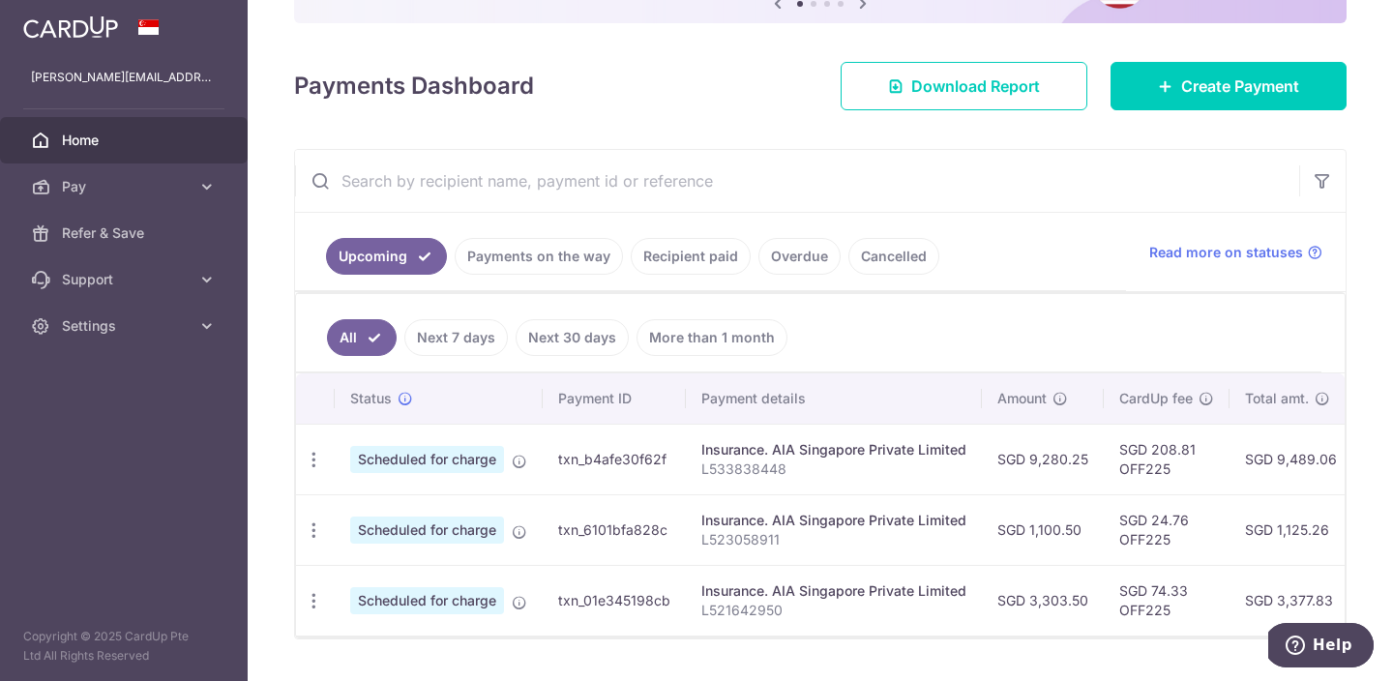
scroll to position [251, 0]
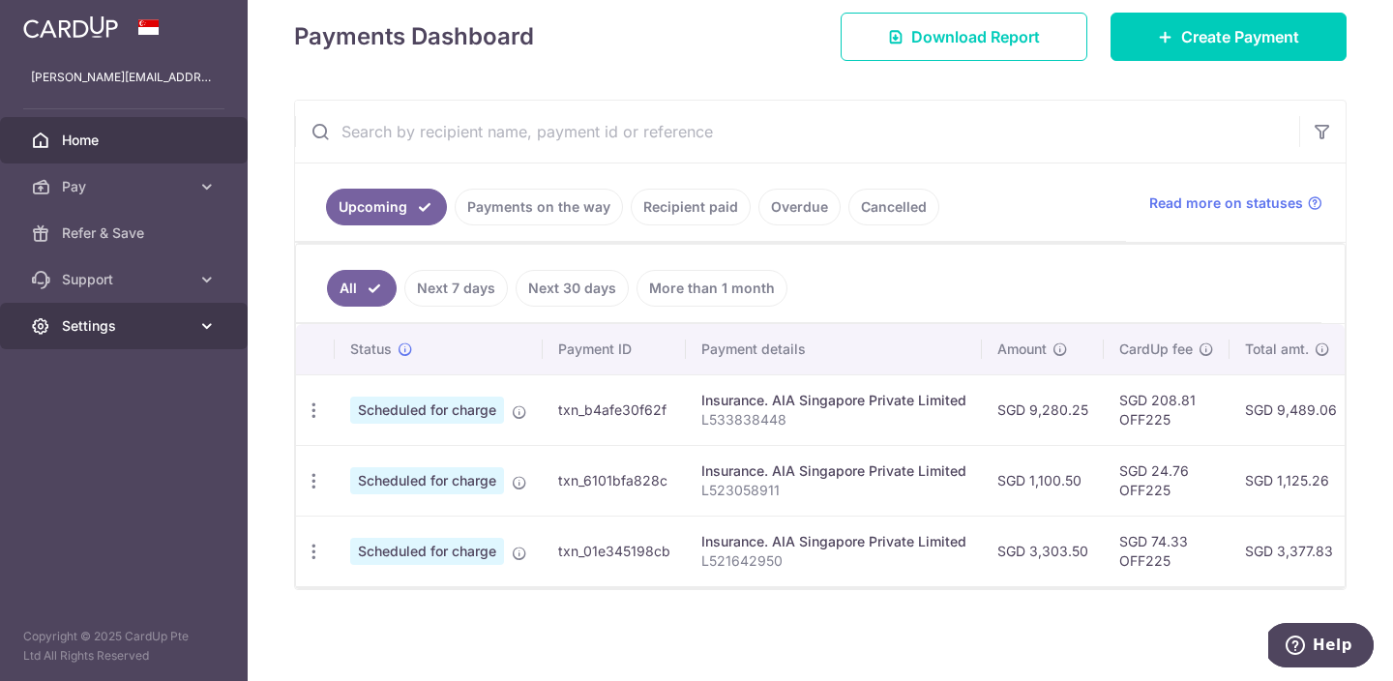
click at [131, 324] on span "Settings" at bounding box center [126, 325] width 128 height 19
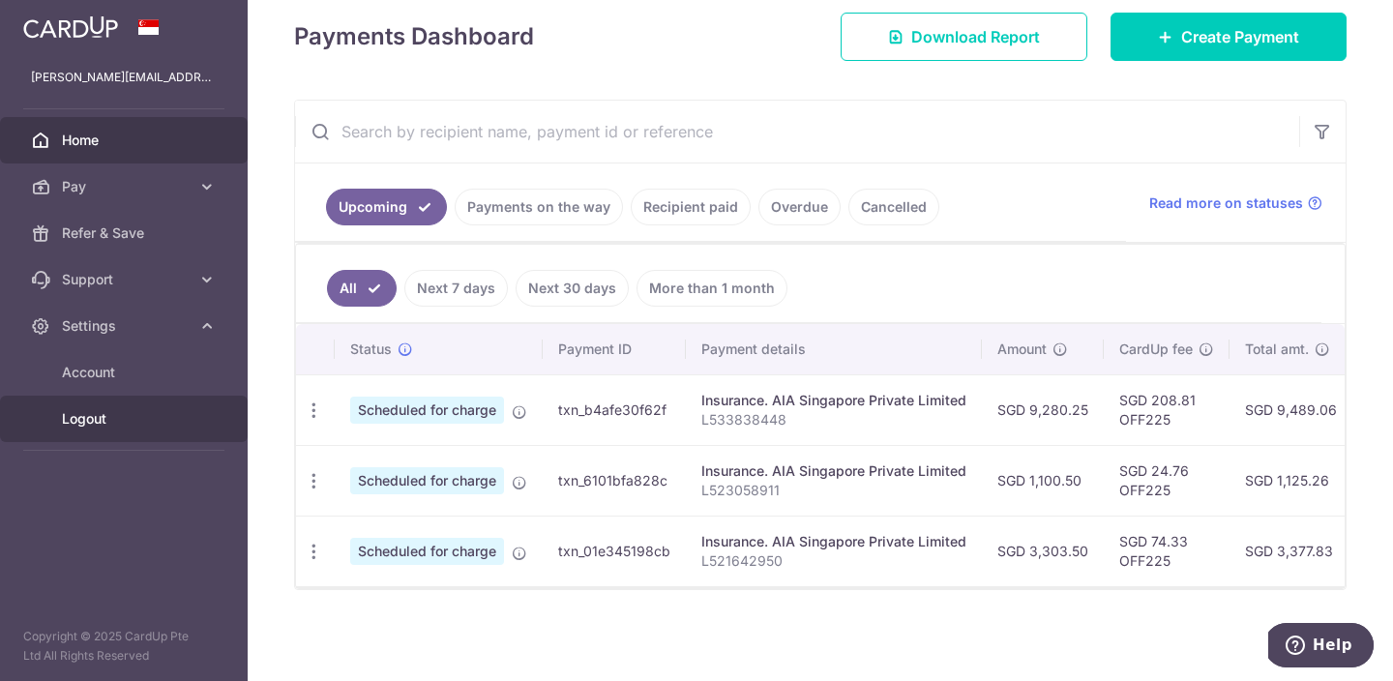
click at [103, 426] on span "Logout" at bounding box center [126, 418] width 128 height 19
